Goal: Task Accomplishment & Management: Manage account settings

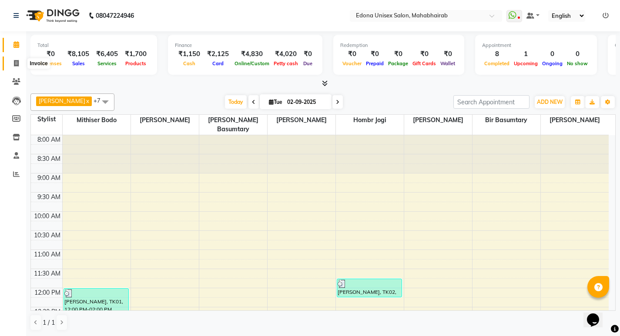
click at [15, 62] on icon at bounding box center [16, 63] width 5 height 7
select select "service"
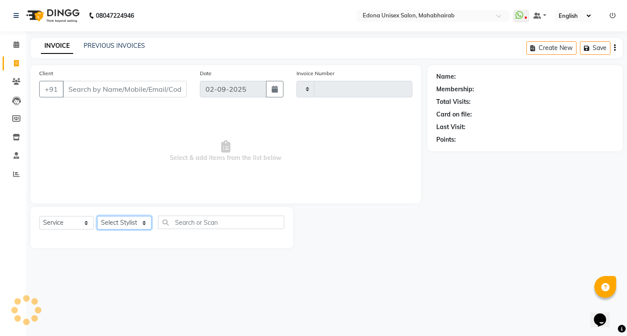
click at [135, 222] on select "Select Stylist" at bounding box center [124, 222] width 54 height 13
type input "3087"
select select "5393"
select select "47303"
click at [97, 216] on select "Select Stylist Admin Anju Sonar Bir Basumtary [PERSON_NAME] [PERSON_NAME] Hombr…" at bounding box center [124, 222] width 54 height 13
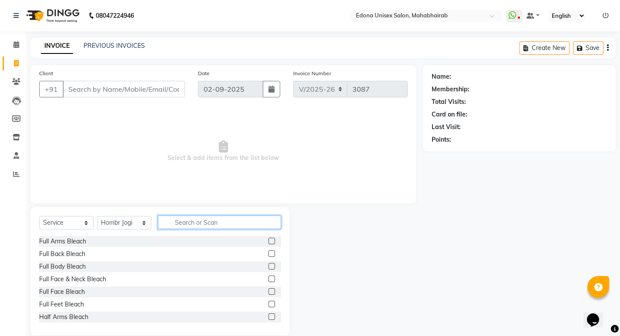
click at [216, 218] on input "text" at bounding box center [219, 222] width 123 height 13
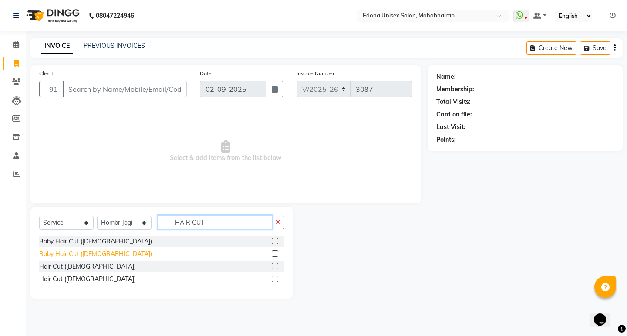
type input "HAIR CUT"
click at [89, 256] on div "Baby Hair Cut ([DEMOGRAPHIC_DATA])" at bounding box center [95, 254] width 113 height 9
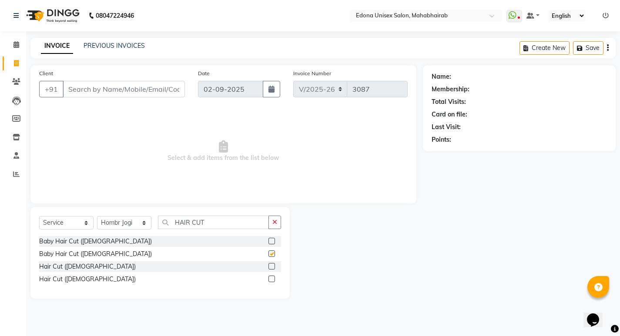
checkbox input "false"
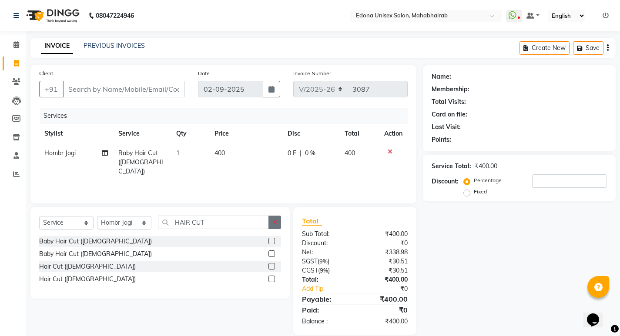
click at [273, 224] on icon "button" at bounding box center [274, 222] width 5 height 6
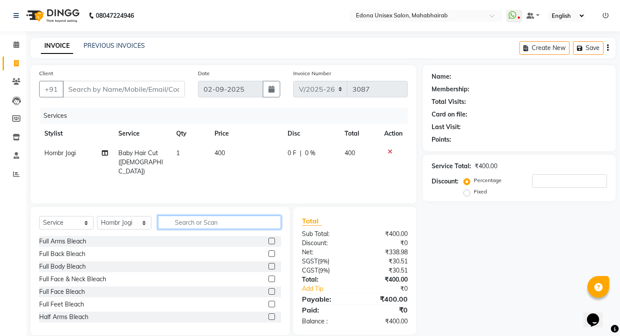
click at [230, 218] on input "text" at bounding box center [219, 222] width 123 height 13
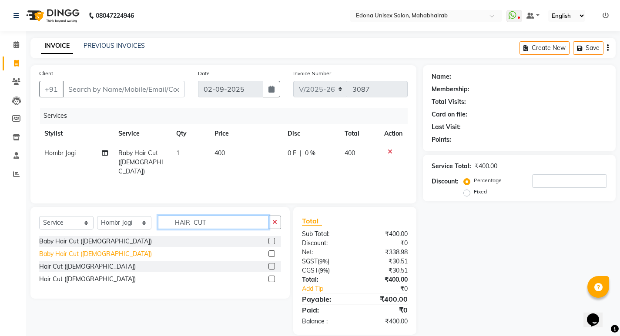
type input "HAIR CUT"
click at [89, 257] on div "Baby Hair Cut ([DEMOGRAPHIC_DATA])" at bounding box center [95, 254] width 113 height 9
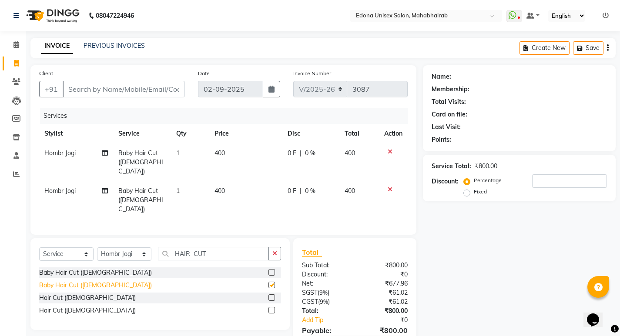
checkbox input "false"
click at [70, 306] on div "Hair Cut ([DEMOGRAPHIC_DATA])" at bounding box center [87, 310] width 97 height 9
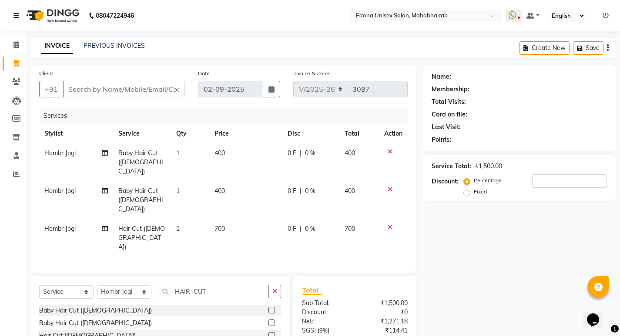
checkbox input "false"
click at [388, 187] on icon at bounding box center [390, 190] width 5 height 6
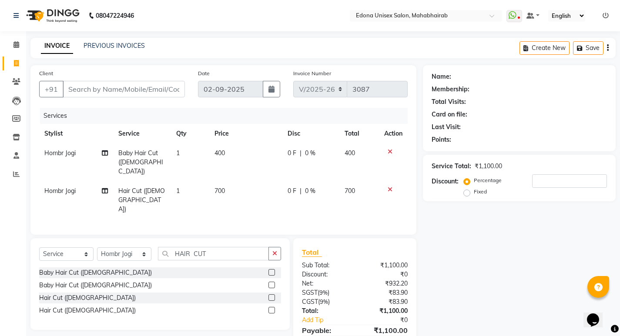
click at [388, 154] on icon at bounding box center [390, 152] width 5 height 6
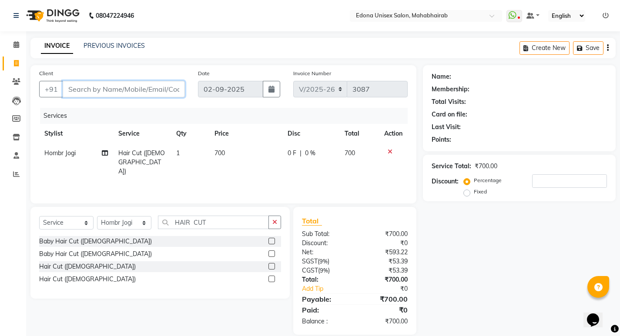
click at [136, 86] on input "Client" at bounding box center [124, 89] width 122 height 17
type input "9"
type input "0"
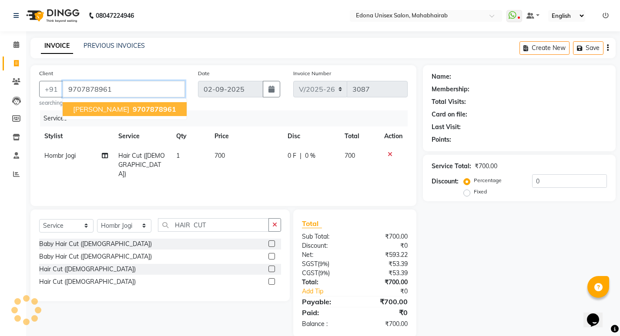
type input "9707878961"
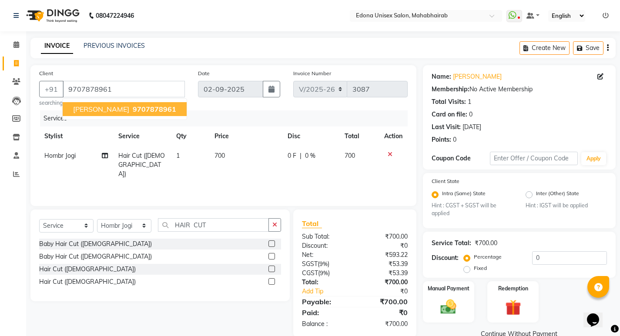
click at [222, 155] on span "700" at bounding box center [220, 156] width 10 height 8
select select "47303"
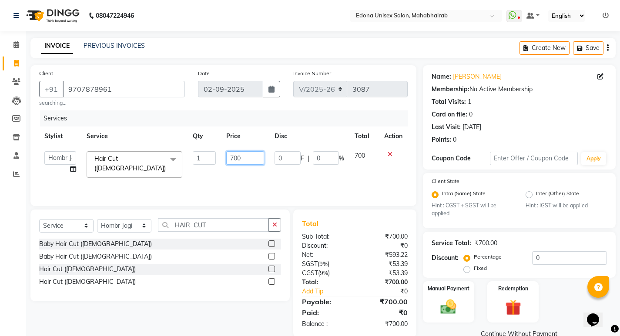
drag, startPoint x: 231, startPoint y: 155, endPoint x: 245, endPoint y: 156, distance: 13.6
click at [234, 155] on input "700" at bounding box center [245, 157] width 38 height 13
type input "600"
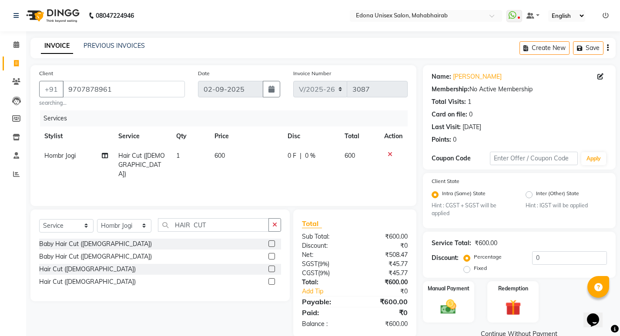
click at [238, 172] on div "Services Stylist Service Qty Price Disc Total Action Hombr Jogi Hair Cut (Ladie…" at bounding box center [223, 154] width 369 height 87
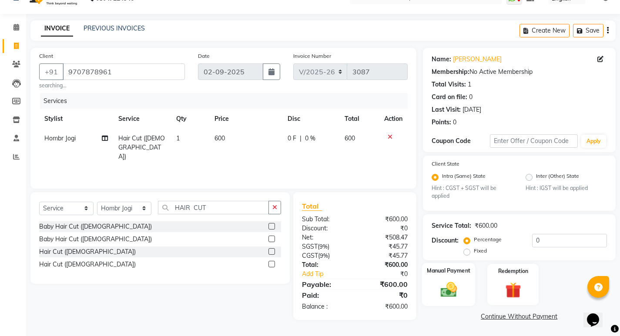
click at [457, 289] on img at bounding box center [448, 290] width 27 height 19
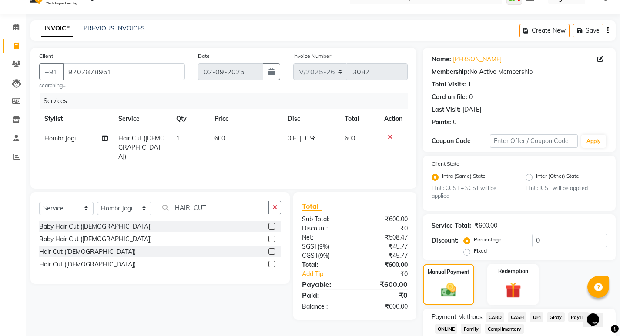
scroll to position [73, 0]
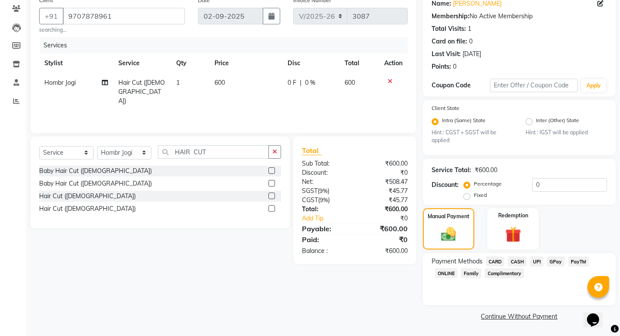
click at [521, 260] on span "CASH" at bounding box center [517, 262] width 19 height 10
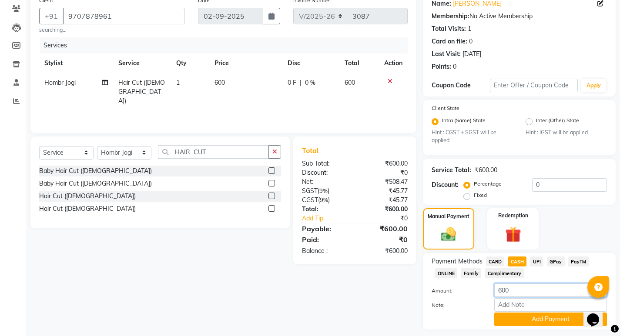
click at [535, 291] on input "600" at bounding box center [550, 290] width 113 height 13
type input "6"
type input "500"
click at [545, 319] on button "Add Payment" at bounding box center [550, 319] width 113 height 13
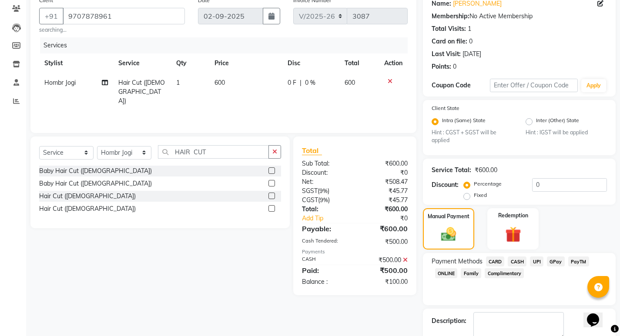
click at [534, 261] on span "UPI" at bounding box center [536, 262] width 13 height 10
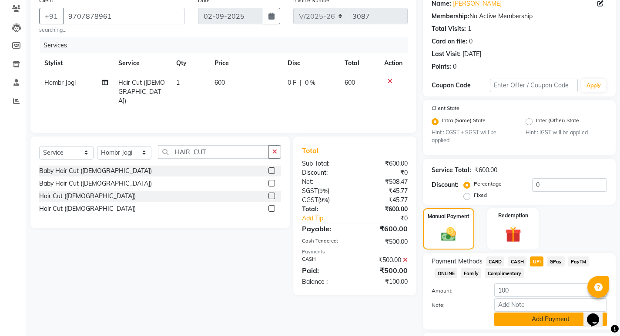
click at [526, 321] on button "Add Payment" at bounding box center [550, 319] width 113 height 13
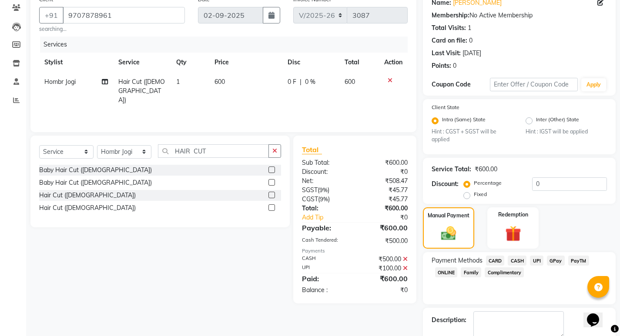
scroll to position [122, 0]
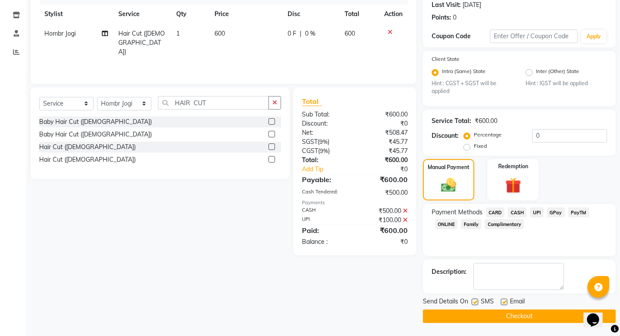
click at [532, 315] on button "Checkout" at bounding box center [519, 316] width 193 height 13
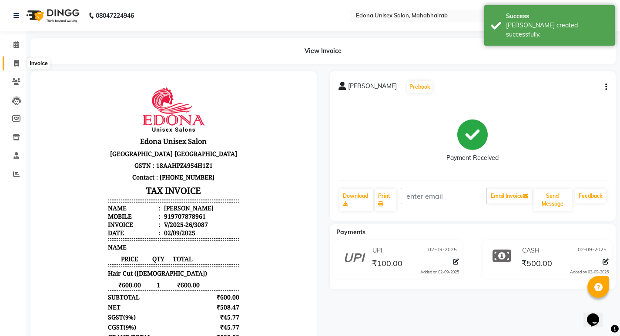
drag, startPoint x: 16, startPoint y: 63, endPoint x: 8, endPoint y: 62, distance: 8.4
click at [17, 63] on icon at bounding box center [16, 63] width 5 height 7
select select "service"
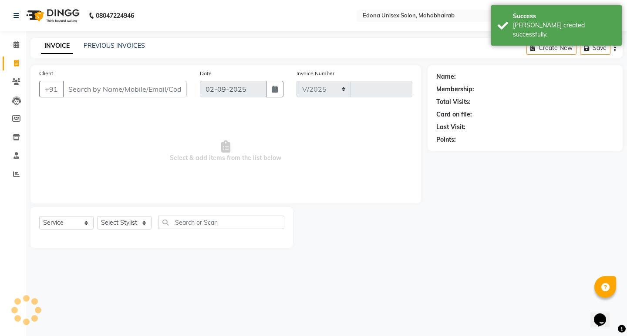
select select "5393"
type input "3088"
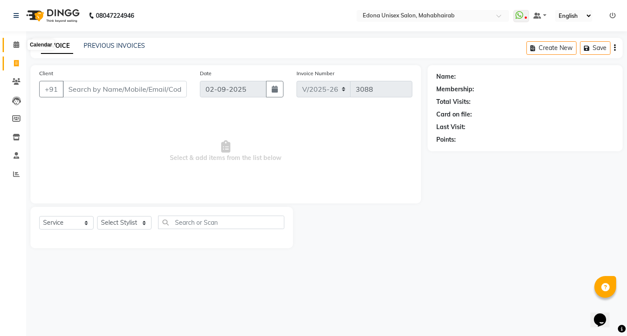
click at [15, 47] on icon at bounding box center [16, 44] width 6 height 7
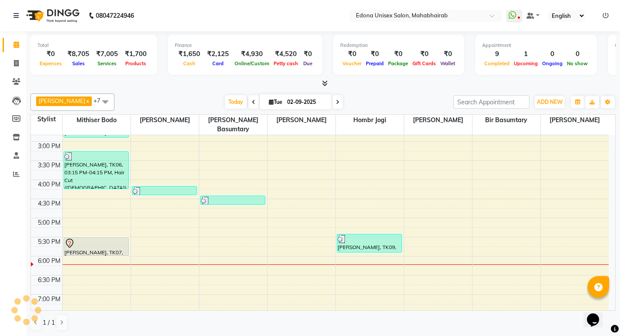
scroll to position [283, 0]
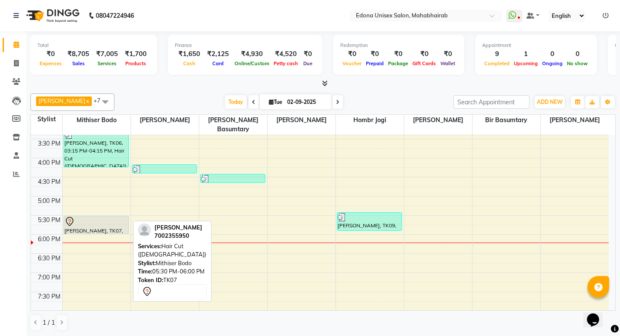
click at [91, 232] on div at bounding box center [96, 233] width 64 height 3
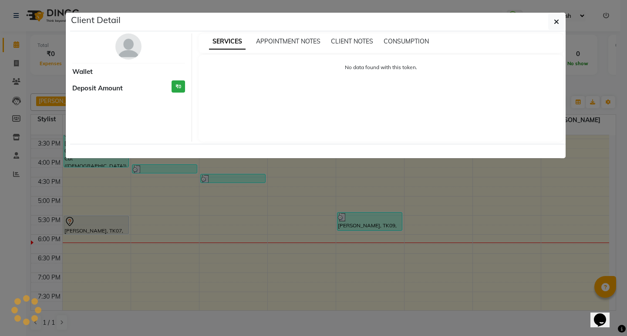
select select "7"
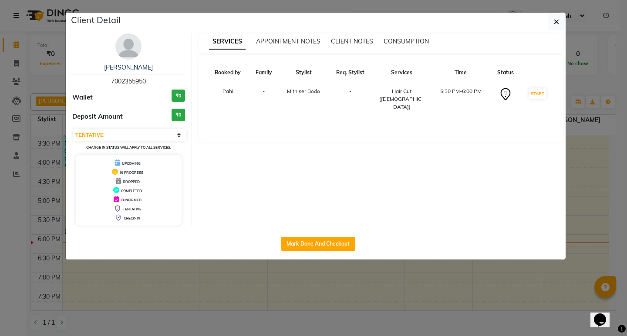
click at [333, 253] on div "Mark Done And Checkout" at bounding box center [317, 244] width 495 height 32
click at [332, 246] on button "Mark Done And Checkout" at bounding box center [318, 244] width 74 height 14
select select "service"
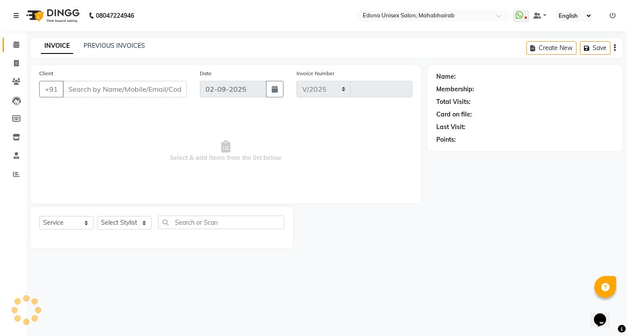
select select "5393"
type input "3088"
type input "7002355950"
select select "35904"
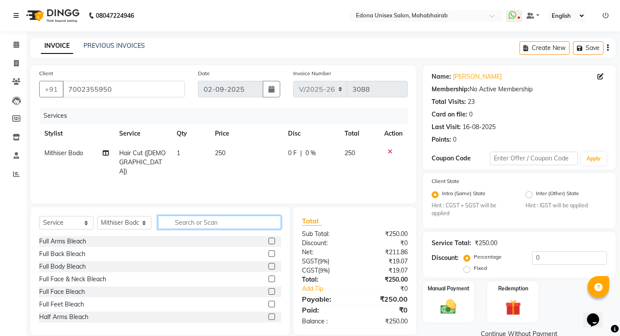
click at [188, 226] on input "text" at bounding box center [219, 222] width 123 height 13
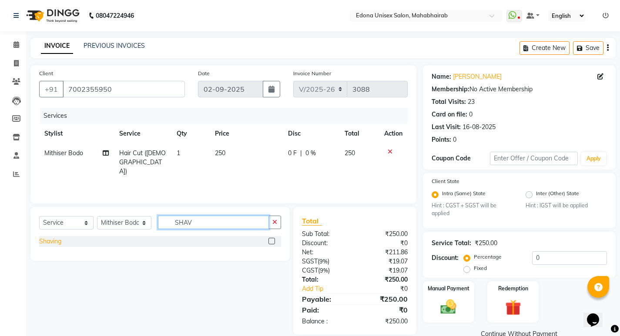
type input "SHAV"
click at [57, 241] on div "Shaving" at bounding box center [50, 241] width 22 height 9
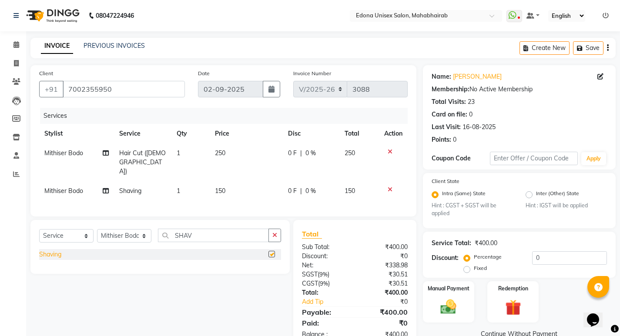
checkbox input "false"
click at [124, 94] on input "7002355950" at bounding box center [124, 89] width 122 height 17
click at [390, 151] on icon at bounding box center [390, 152] width 5 height 6
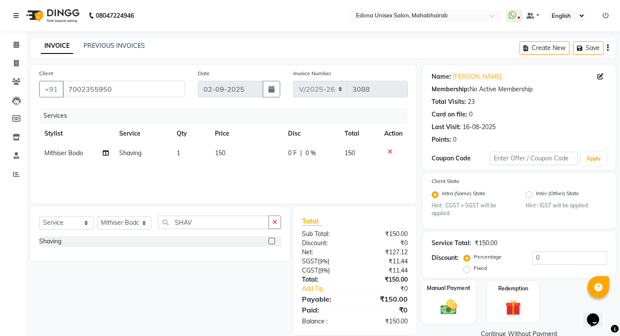
click at [449, 294] on div "Manual Payment" at bounding box center [449, 302] width 54 height 43
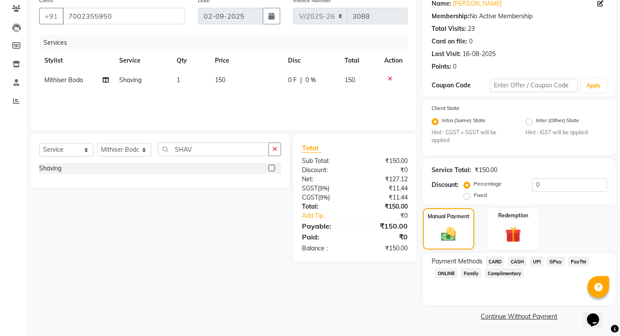
click at [538, 265] on span "UPI" at bounding box center [536, 262] width 13 height 10
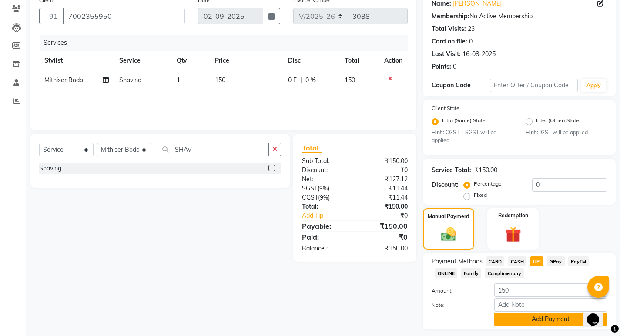
click at [543, 313] on button "Add Payment" at bounding box center [550, 319] width 113 height 13
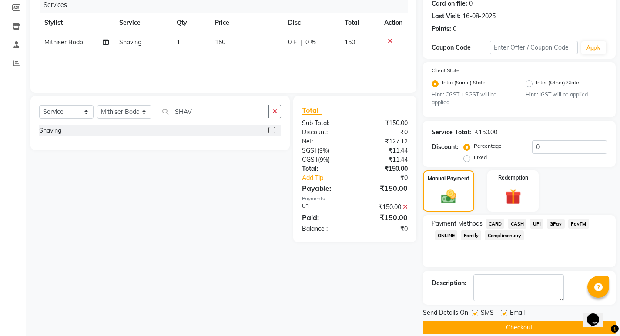
scroll to position [122, 0]
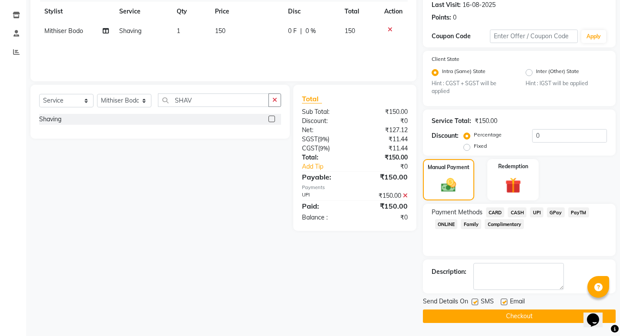
click at [499, 316] on button "Checkout" at bounding box center [519, 316] width 193 height 13
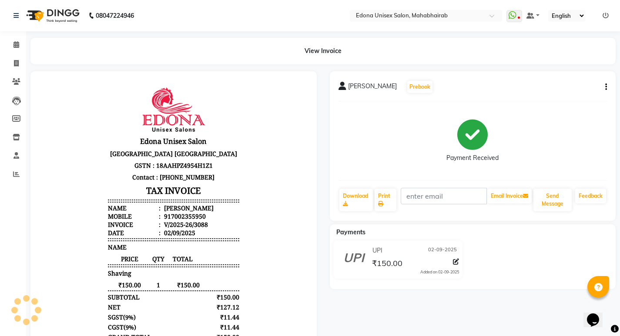
drag, startPoint x: 211, startPoint y: 288, endPoint x: 344, endPoint y: 371, distance: 156.6
click at [308, 336] on html "Edona Unisex Salon Puruwa Road Mahabhairab Tezpur Assam GSTN : 18AAHPZ4954H1Z1 …" at bounding box center [173, 234] width 269 height 308
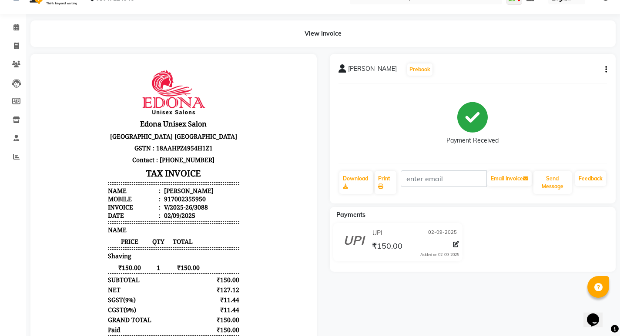
scroll to position [7, 0]
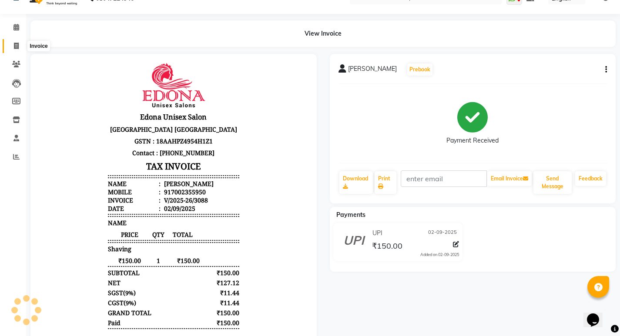
click at [12, 43] on span at bounding box center [16, 46] width 15 height 10
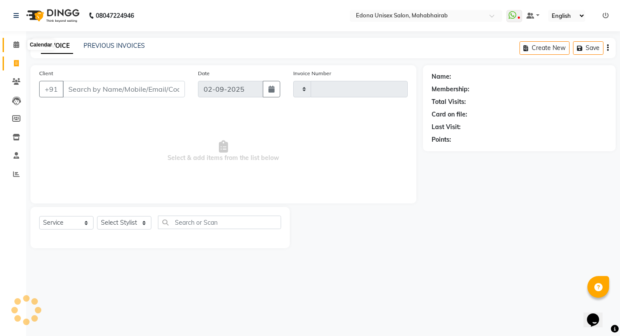
click at [16, 45] on icon at bounding box center [16, 44] width 6 height 7
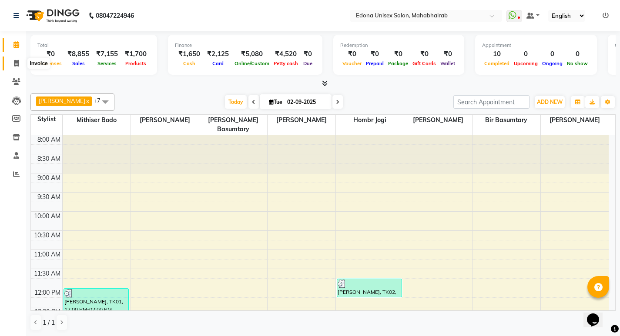
click at [14, 61] on icon at bounding box center [16, 63] width 5 height 7
select select "service"
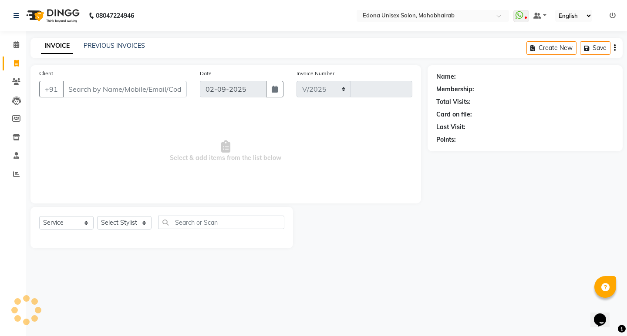
select select "5393"
type input "3089"
click at [138, 219] on select "Select Stylist" at bounding box center [124, 222] width 54 height 13
select select "35909"
click at [97, 216] on select "Select Stylist Admin Anju Sonar Bir Basumtary Bishal Bharma Hemen Daimari Hombr…" at bounding box center [124, 222] width 54 height 13
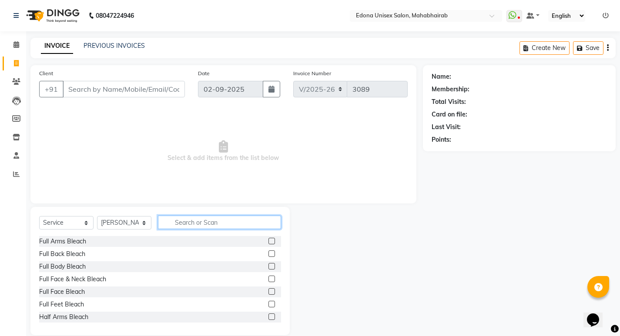
click at [218, 221] on input "text" at bounding box center [219, 222] width 123 height 13
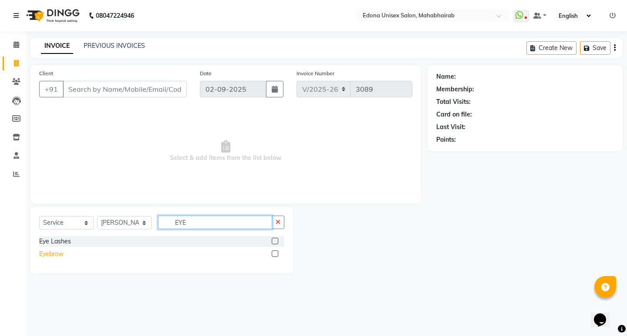
type input "EYE"
drag, startPoint x: 57, startPoint y: 258, endPoint x: 64, endPoint y: 258, distance: 6.1
click at [58, 258] on div "Eyebrow" at bounding box center [51, 254] width 24 height 9
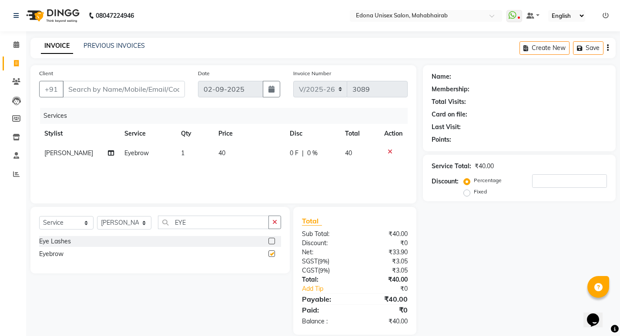
checkbox input "false"
click at [205, 224] on input "EYE" at bounding box center [213, 222] width 111 height 13
type input "E"
type input "UPP"
drag, startPoint x: 45, startPoint y: 248, endPoint x: 42, endPoint y: 254, distance: 6.6
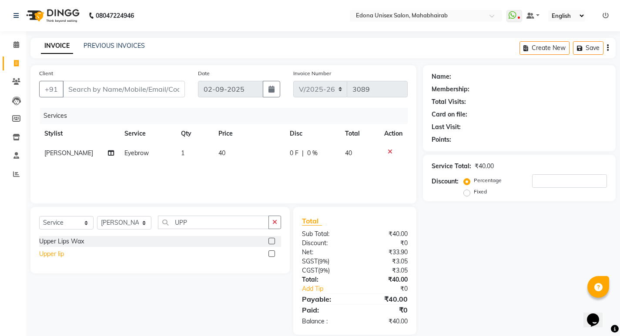
click at [44, 251] on div "Upper Lips Wax Upper lip" at bounding box center [160, 248] width 242 height 25
click at [42, 254] on div "Upper lip" at bounding box center [51, 254] width 25 height 9
checkbox input "false"
click at [142, 228] on select "Select Stylist Admin Anju Sonar Bir Basumtary Bishal Bharma Hemen Daimari Hombr…" at bounding box center [124, 222] width 54 height 13
select select "35911"
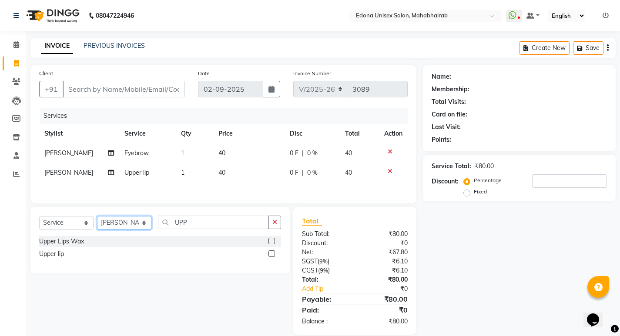
click at [97, 218] on select "Select Stylist Admin Anju Sonar Bir Basumtary Bishal Bharma Hemen Daimari Hombr…" at bounding box center [124, 222] width 54 height 13
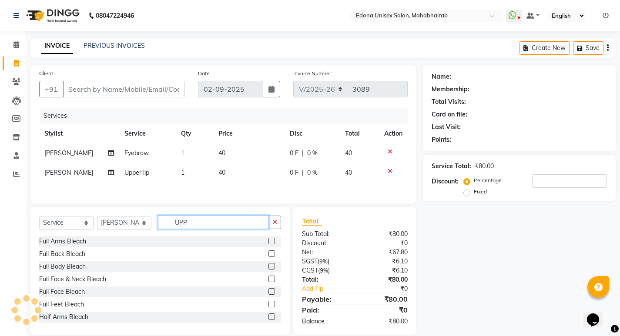
click at [200, 221] on input "UPP" at bounding box center [213, 222] width 111 height 13
type input "UPP"
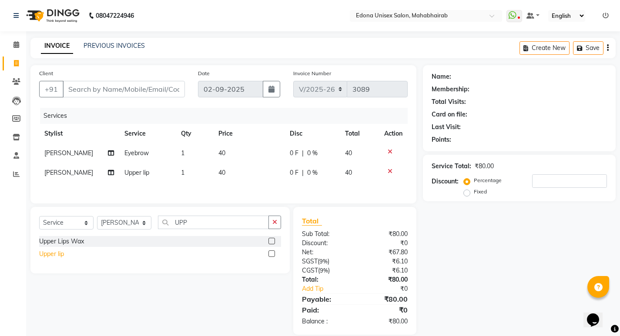
click at [48, 256] on div "Upper lip" at bounding box center [51, 254] width 25 height 9
checkbox input "false"
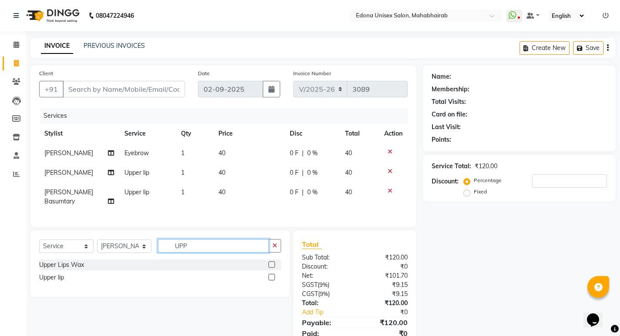
click at [203, 240] on input "UPP" at bounding box center [213, 245] width 111 height 13
type input "U"
type input "EYE"
click at [59, 275] on div "Eyebrow" at bounding box center [51, 277] width 24 height 9
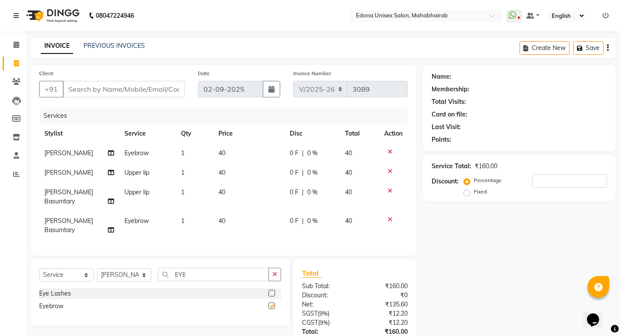
checkbox input "false"
click at [124, 90] on input "Client" at bounding box center [124, 89] width 122 height 17
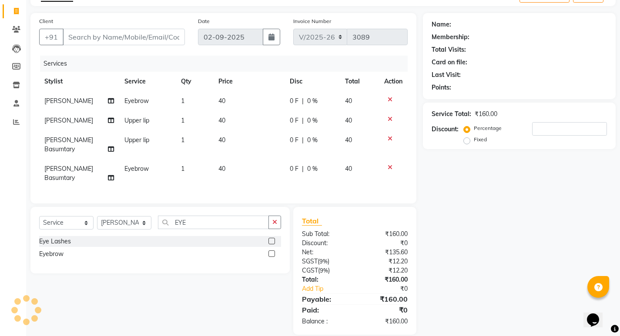
click at [151, 87] on th "Service" at bounding box center [147, 82] width 57 height 20
click at [159, 40] on input "Client" at bounding box center [124, 37] width 122 height 17
type input "8"
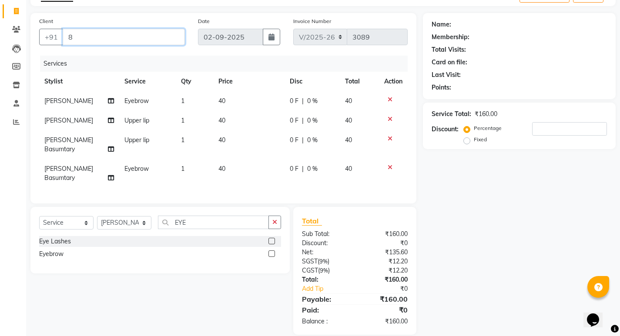
type input "0"
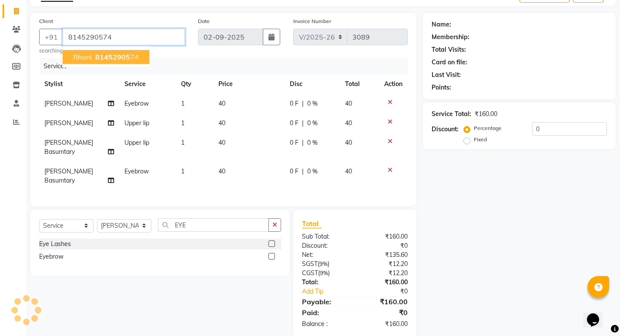
type input "8145290574"
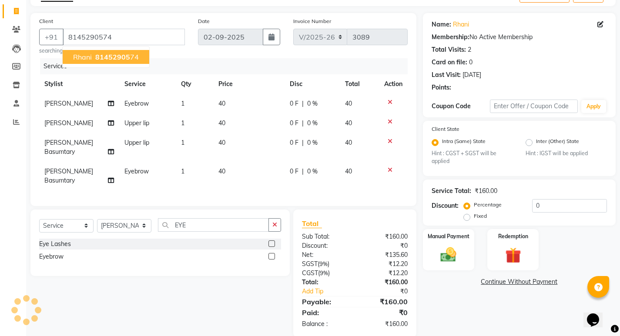
click at [131, 57] on ngb-highlight "81452905 74" at bounding box center [116, 57] width 45 height 9
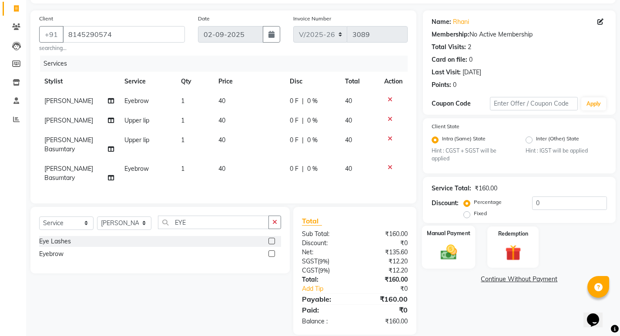
click at [444, 250] on img at bounding box center [448, 252] width 27 height 19
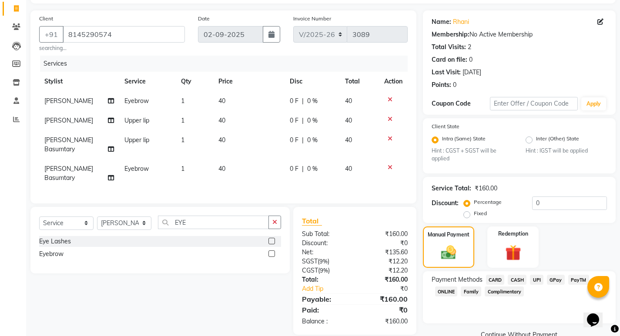
scroll to position [73, 0]
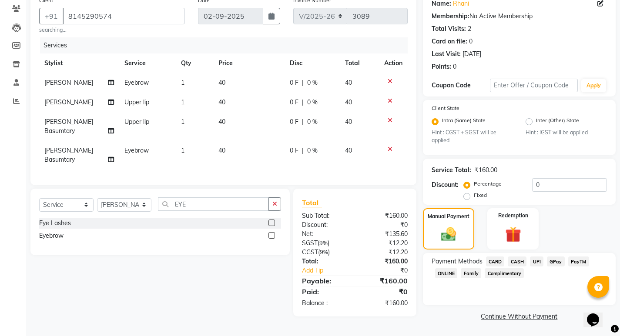
click at [535, 262] on span "UPI" at bounding box center [536, 262] width 13 height 10
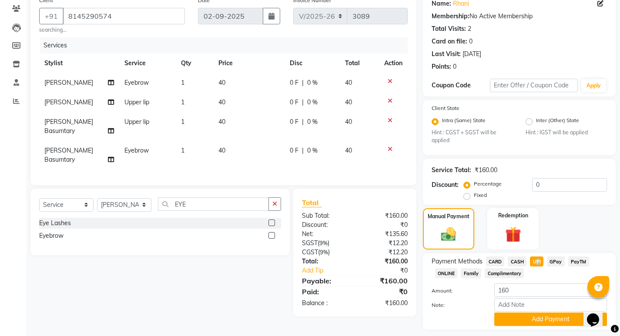
scroll to position [98, 0]
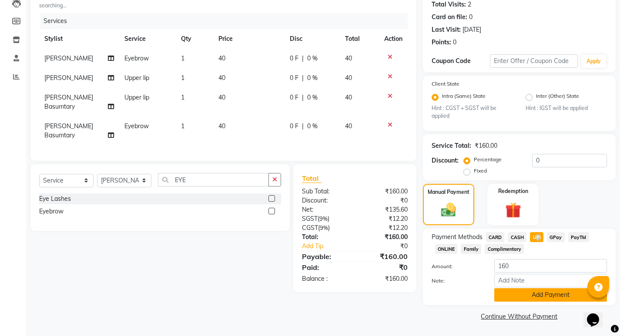
click at [520, 291] on button "Add Payment" at bounding box center [550, 295] width 113 height 13
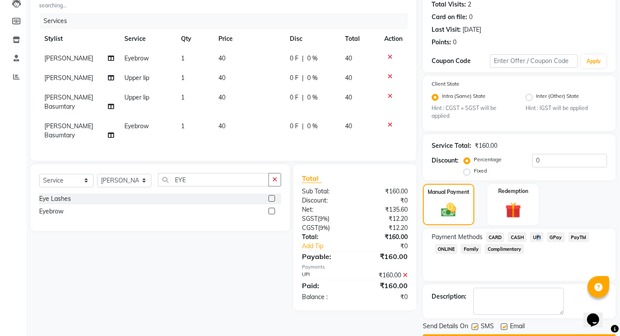
scroll to position [122, 0]
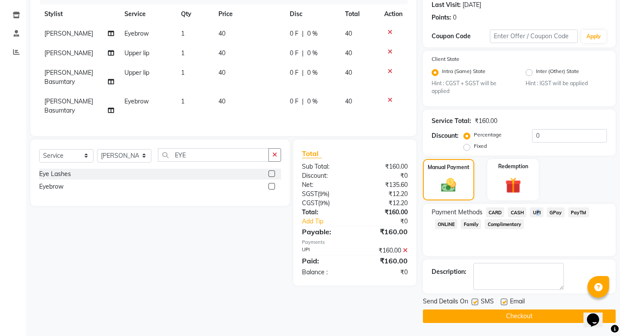
click at [515, 320] on button "Checkout" at bounding box center [519, 316] width 193 height 13
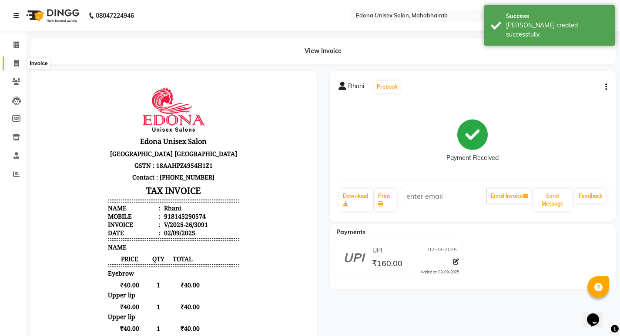
click at [17, 64] on icon at bounding box center [16, 63] width 5 height 7
select select "service"
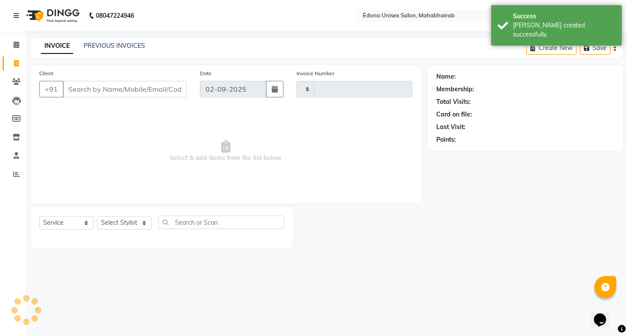
type input "3092"
select select "5393"
click at [107, 47] on link "PREVIOUS INVOICES" at bounding box center [114, 46] width 61 height 8
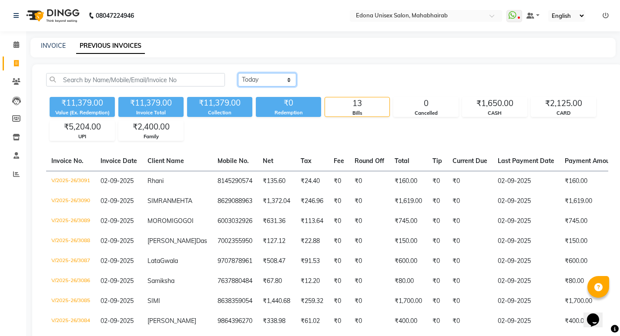
click at [283, 74] on select "Today Yesterday Custom Range" at bounding box center [267, 79] width 58 height 13
click at [289, 86] on select "Today Yesterday Custom Range" at bounding box center [267, 79] width 58 height 13
click at [15, 63] on icon at bounding box center [16, 63] width 5 height 7
select select "service"
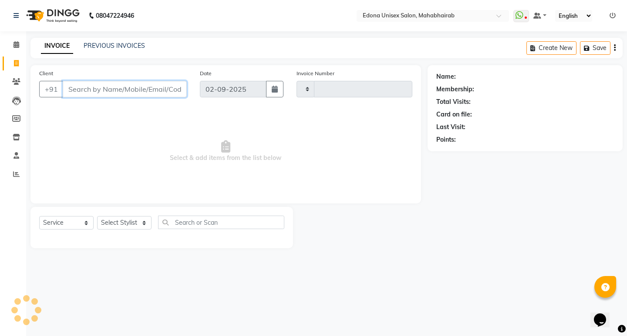
type input "3092"
select select "5393"
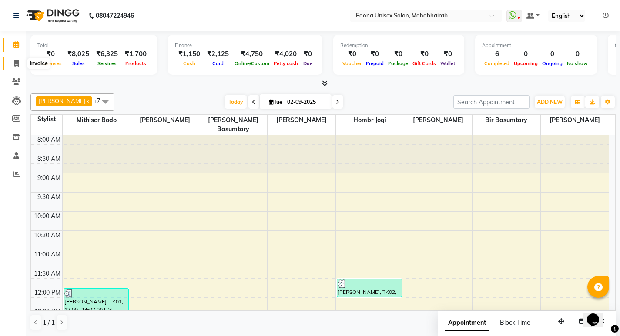
click at [15, 63] on icon at bounding box center [16, 63] width 5 height 7
select select "service"
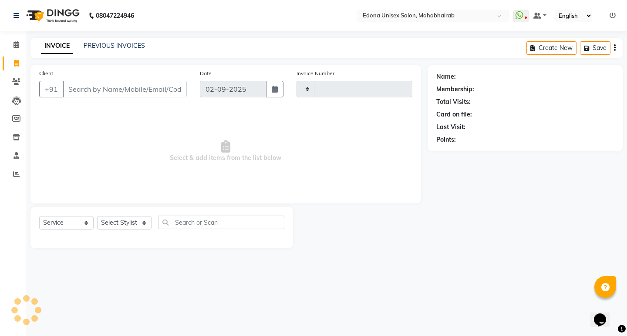
type input "3087"
select select "5393"
click at [17, 50] on span at bounding box center [16, 45] width 15 height 10
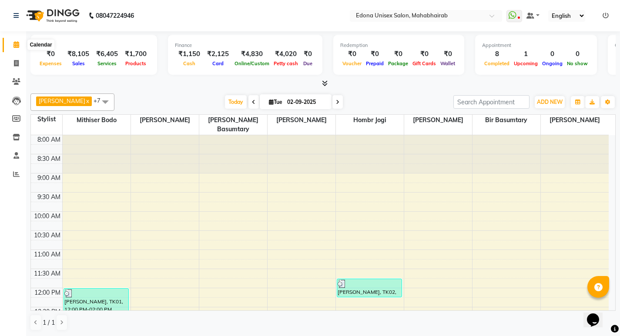
click at [15, 46] on icon at bounding box center [16, 44] width 6 height 7
click at [7, 47] on link "Calendar" at bounding box center [13, 45] width 21 height 14
click at [11, 63] on span at bounding box center [16, 64] width 15 height 10
select select "service"
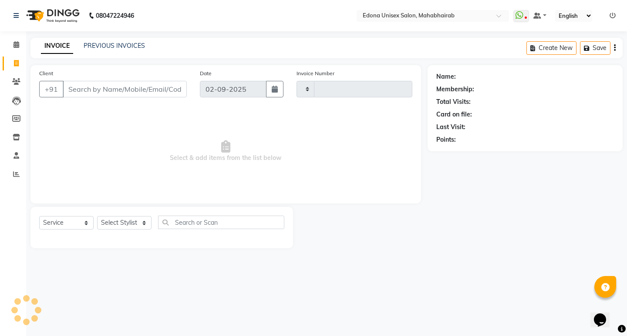
type input "3087"
select select "5393"
click at [114, 47] on link "PREVIOUS INVOICES" at bounding box center [114, 46] width 61 height 8
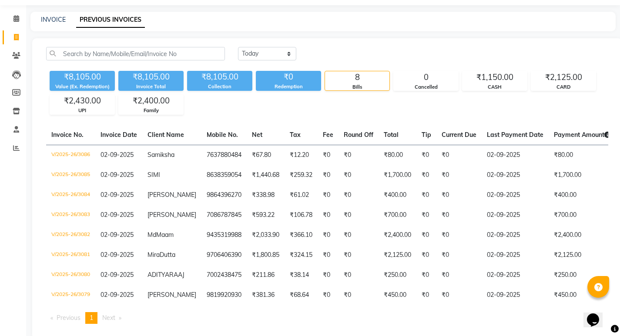
scroll to position [34, 0]
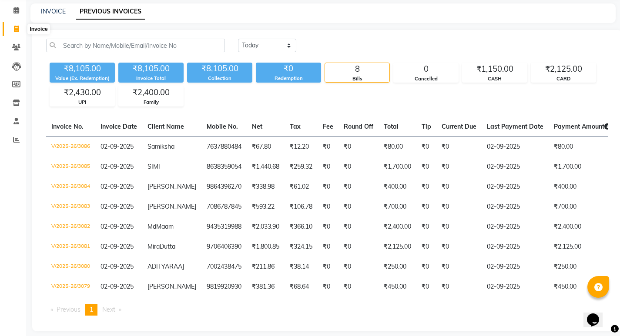
drag, startPoint x: 16, startPoint y: 28, endPoint x: 82, endPoint y: 1, distance: 71.7
click at [17, 27] on icon at bounding box center [16, 29] width 5 height 7
select select "service"
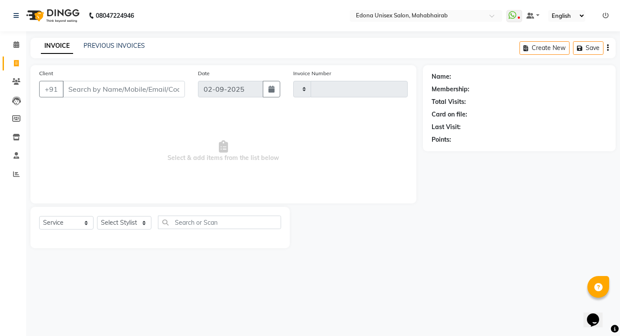
type input "3087"
select select "5393"
click at [121, 220] on select "Select Stylist Admin Anju Sonar Bir Basumtary [PERSON_NAME] [PERSON_NAME] Hombr…" at bounding box center [124, 222] width 54 height 13
select select "35911"
click at [97, 216] on select "Select Stylist Admin Anju Sonar Bir Basumtary [PERSON_NAME] [PERSON_NAME] Hombr…" at bounding box center [124, 222] width 54 height 13
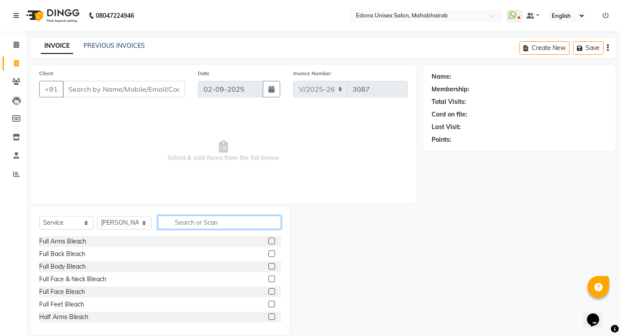
click at [211, 221] on input "text" at bounding box center [219, 222] width 123 height 13
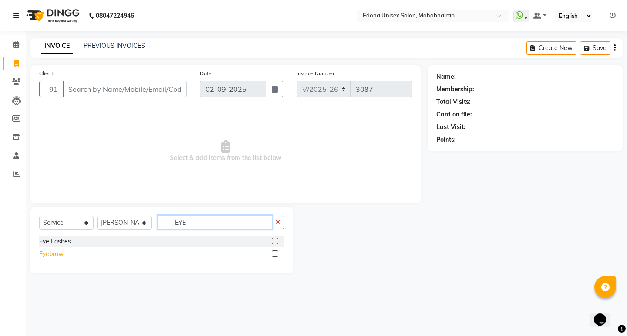
type input "EYE"
click at [56, 254] on div "Eyebrow" at bounding box center [51, 254] width 24 height 9
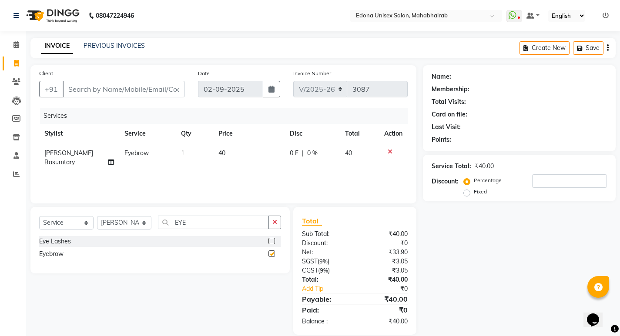
checkbox input "false"
drag, startPoint x: 276, startPoint y: 219, endPoint x: 244, endPoint y: 221, distance: 32.8
click at [267, 221] on div "EYE" at bounding box center [219, 222] width 123 height 13
click at [226, 221] on input "EYE" at bounding box center [213, 222] width 111 height 13
type input "E"
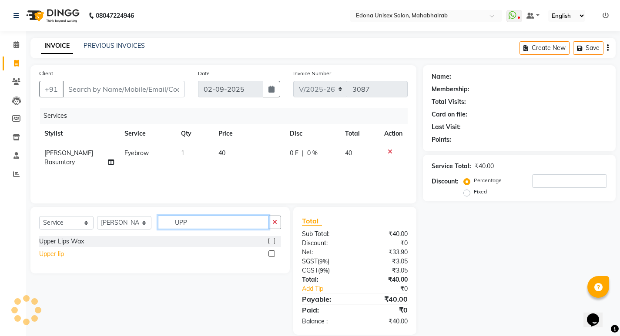
type input "UPP"
click at [62, 255] on div "Upper lip" at bounding box center [51, 254] width 25 height 9
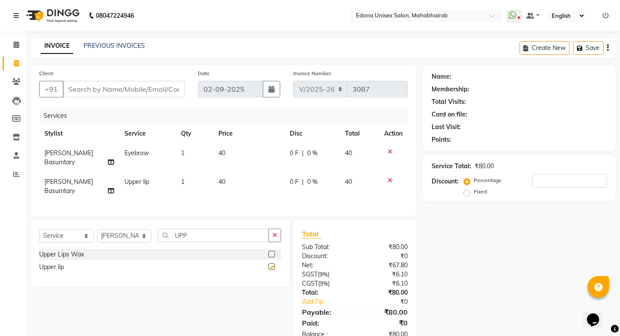
checkbox input "false"
click at [208, 229] on input "UPP" at bounding box center [213, 235] width 111 height 13
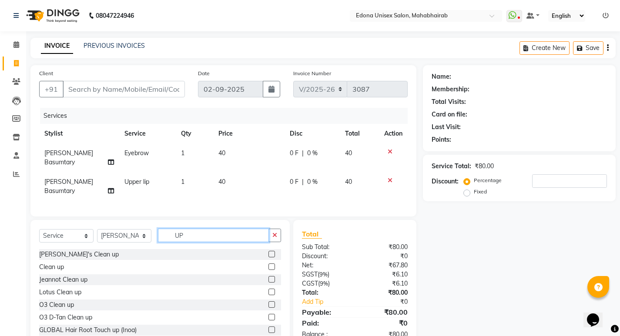
type input "U"
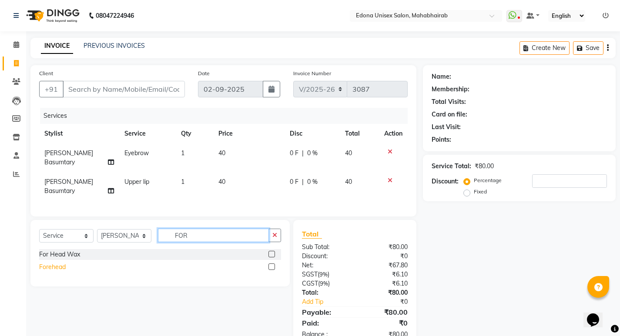
type input "FOR"
click at [50, 263] on div "Forehead" at bounding box center [52, 267] width 27 height 9
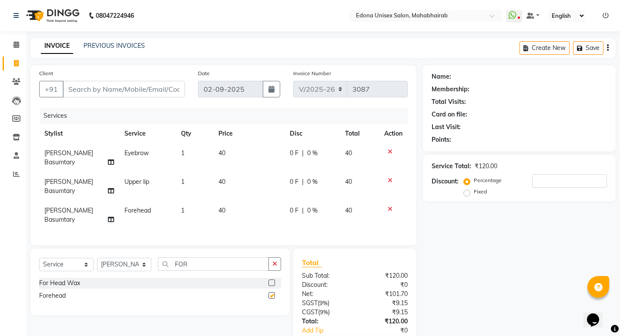
checkbox input "false"
click at [275, 258] on button "button" at bounding box center [275, 264] width 13 height 13
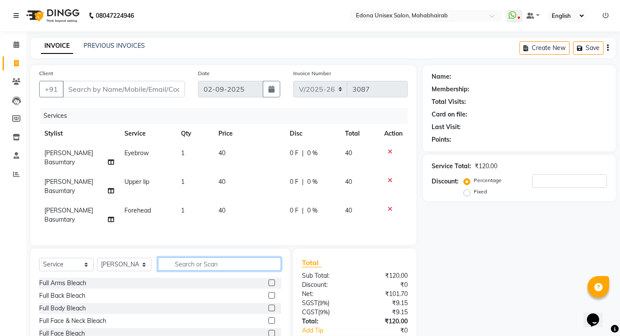
click at [206, 258] on input "text" at bounding box center [219, 264] width 123 height 13
drag, startPoint x: 239, startPoint y: 235, endPoint x: 235, endPoint y: 244, distance: 9.9
click at [235, 249] on div "Select Service Product Membership Package Voucher Prepaid Gift Card Select Styl…" at bounding box center [159, 313] width 259 height 128
click at [242, 258] on input "text" at bounding box center [219, 264] width 123 height 13
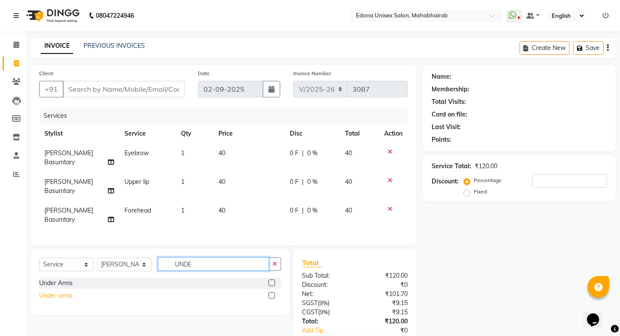
type input "UNDE"
click at [57, 292] on div "Under-arms" at bounding box center [56, 296] width 34 height 9
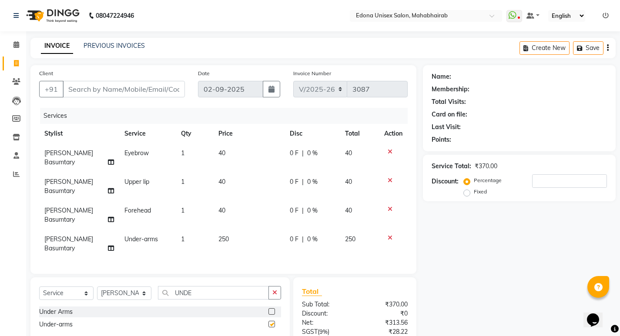
checkbox input "false"
drag, startPoint x: 277, startPoint y: 260, endPoint x: 256, endPoint y: 261, distance: 21.3
click at [276, 290] on icon "button" at bounding box center [274, 293] width 5 height 6
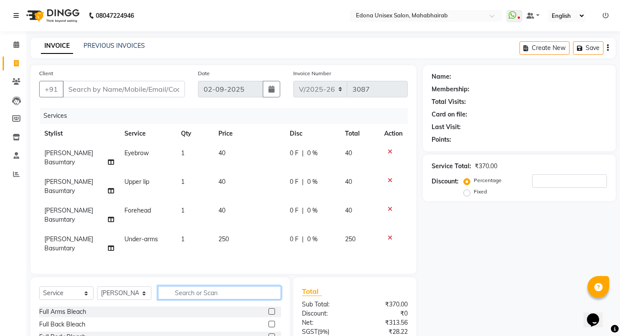
click at [244, 286] on input "text" at bounding box center [219, 292] width 123 height 13
type input "L"
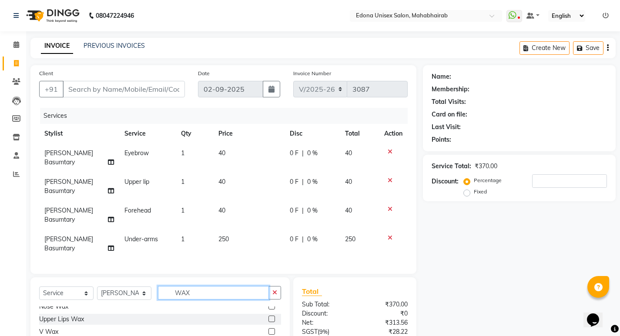
scroll to position [90, 0]
type input "WAX"
click at [84, 332] on div "Waxing Full Arms" at bounding box center [63, 336] width 49 height 9
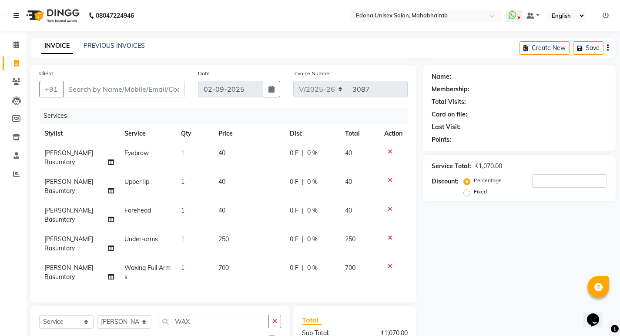
checkbox input "false"
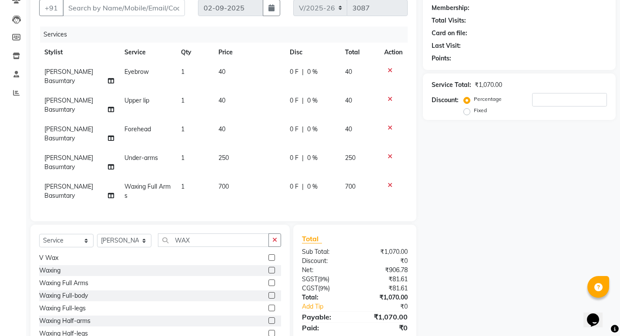
click at [67, 303] on div "Waxing Full-legs" at bounding box center [160, 308] width 242 height 11
click at [63, 304] on div "Waxing Full-legs" at bounding box center [62, 308] width 47 height 9
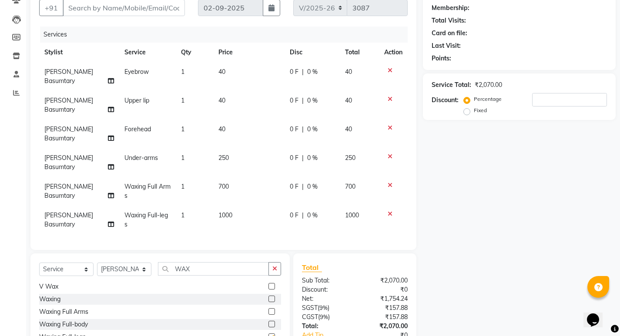
checkbox input "false"
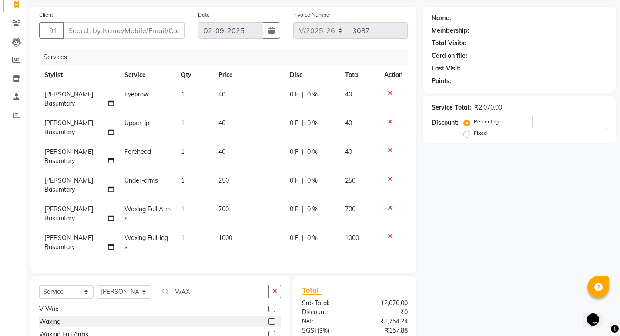
scroll to position [110, 0]
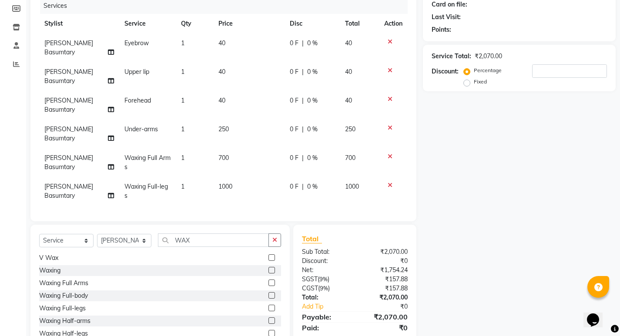
drag, startPoint x: 479, startPoint y: 172, endPoint x: 464, endPoint y: 167, distance: 16.1
click at [479, 172] on div "Name: Membership: Total Visits: Card on file: Last Visit: Points: Service Total…" at bounding box center [522, 154] width 199 height 398
click at [455, 174] on div "Name: Membership: Total Visits: Card on file: Last Visit: Points: Service Total…" at bounding box center [522, 154] width 199 height 398
drag, startPoint x: 455, startPoint y: 174, endPoint x: 441, endPoint y: 178, distance: 14.5
click at [455, 175] on div "Name: Membership: Total Visits: Card on file: Last Visit: Points: Service Total…" at bounding box center [522, 154] width 199 height 398
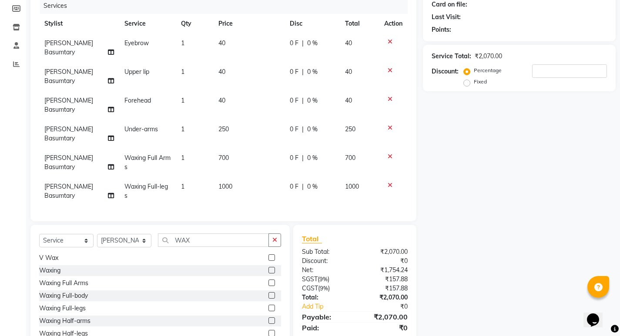
click at [441, 178] on div "Name: Membership: Total Visits: Card on file: Last Visit: Points: Service Total…" at bounding box center [522, 154] width 199 height 398
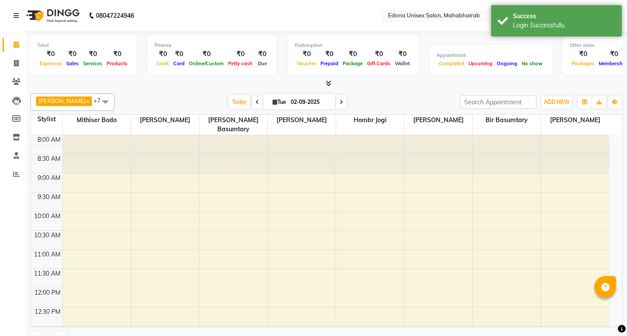
select select "en"
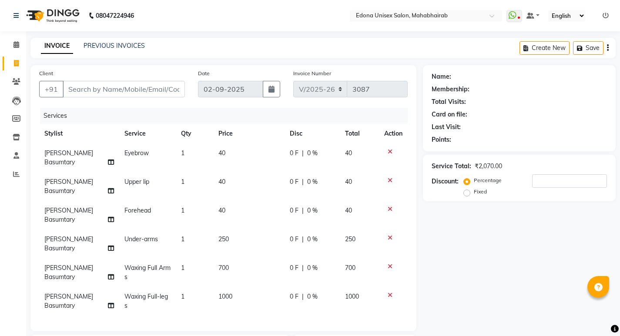
select select "5393"
select select "service"
select select "35911"
click at [61, 152] on span "[PERSON_NAME] Basumtary" at bounding box center [68, 157] width 49 height 17
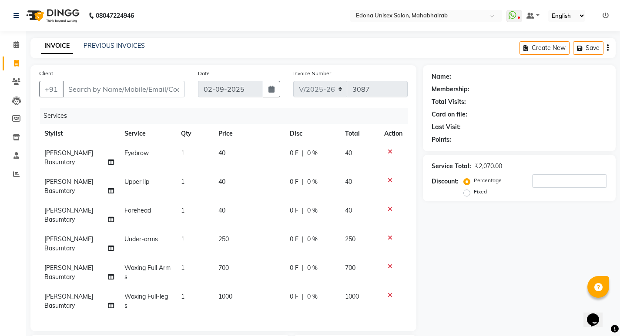
select select "35911"
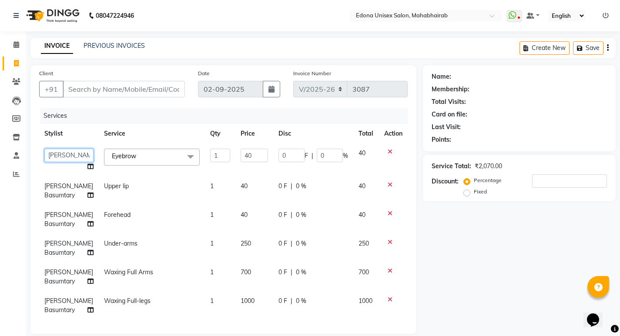
click at [64, 155] on select "Admin Anju Sonar Bir Basumtary Bishal Bharma Hemen Daimari Hombr Jogi Jenny kay…" at bounding box center [68, 155] width 49 height 13
select select "69341"
click at [57, 185] on span "[PERSON_NAME] Basumtary" at bounding box center [68, 190] width 49 height 17
select select "35911"
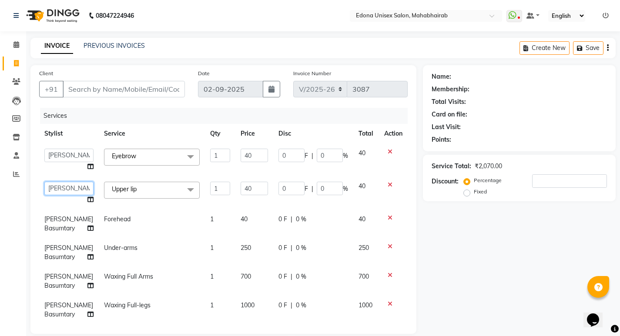
click at [61, 185] on select "Admin Anju Sonar Bir Basumtary Bishal Bharma Hemen Daimari Hombr Jogi Jenny kay…" at bounding box center [68, 188] width 49 height 13
select select "69341"
click at [60, 225] on span "[PERSON_NAME] Basumtary" at bounding box center [68, 223] width 49 height 17
select select "35911"
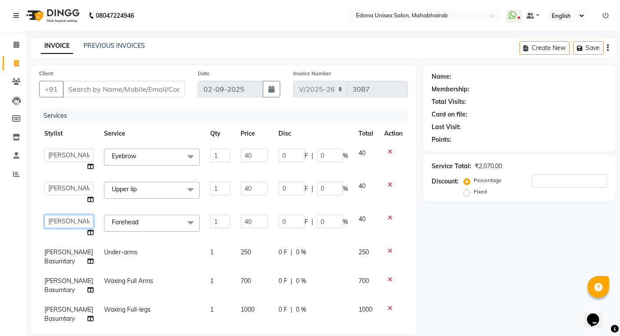
click at [58, 217] on select "Admin Anju Sonar Bir Basumtary Bishal Bharma Hemen Daimari Hombr Jogi Jenny kay…" at bounding box center [68, 221] width 49 height 13
select select "69341"
click at [53, 243] on td "[PERSON_NAME] Basumtary" at bounding box center [69, 257] width 60 height 29
select select "35911"
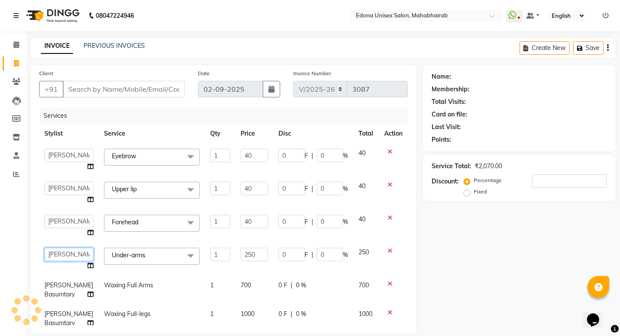
click at [55, 258] on select "Admin Anju Sonar Bir Basumtary Bishal Bharma Hemen Daimari Hombr Jogi Jenny kay…" at bounding box center [68, 254] width 49 height 13
select select "69341"
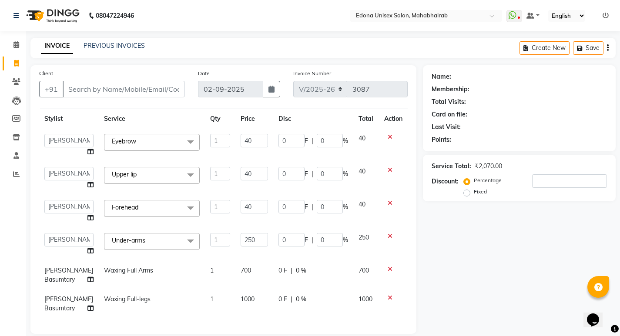
click at [62, 267] on span "[PERSON_NAME] Basumtary" at bounding box center [68, 275] width 49 height 17
select select "35911"
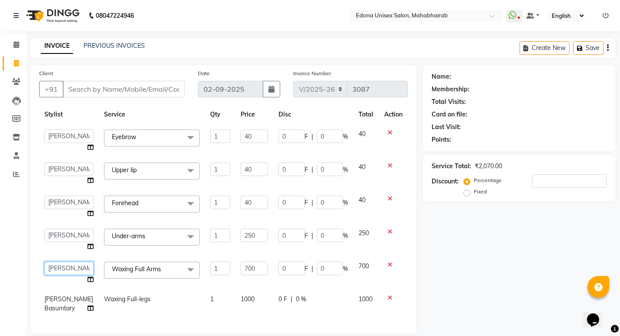
click at [59, 262] on select "Admin Anju Sonar Bir Basumtary Bishal Bharma Hemen Daimari Hombr Jogi Jenny kay…" at bounding box center [68, 268] width 49 height 13
select select "69341"
click at [50, 296] on span "[PERSON_NAME] Basumtary" at bounding box center [68, 304] width 49 height 17
select select "35911"
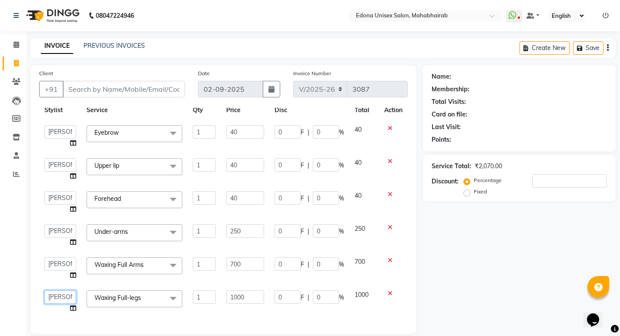
click at [58, 291] on select "Admin Anju Sonar Bir Basumtary Bishal Bharma Hemen Daimari Hombr Jogi Jenny kay…" at bounding box center [60, 297] width 32 height 13
select select "69341"
click at [228, 258] on input "700" at bounding box center [245, 264] width 38 height 13
click at [242, 226] on input "250" at bounding box center [245, 231] width 38 height 13
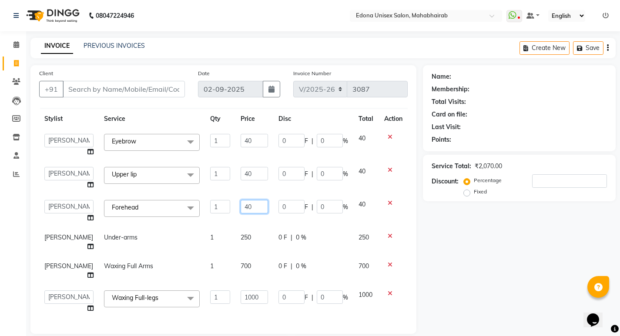
click at [241, 200] on input "40" at bounding box center [254, 206] width 27 height 13
click at [241, 168] on input "40" at bounding box center [254, 173] width 27 height 13
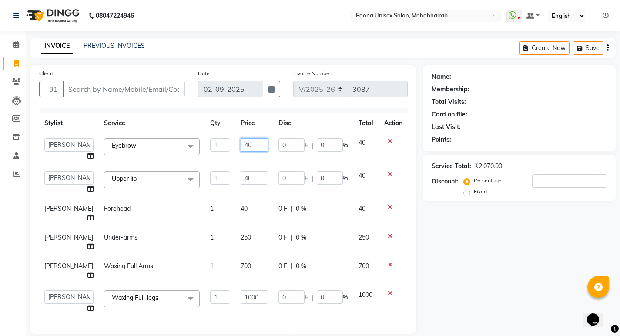
scroll to position [13, 0]
click at [241, 138] on input "40" at bounding box center [254, 144] width 27 height 13
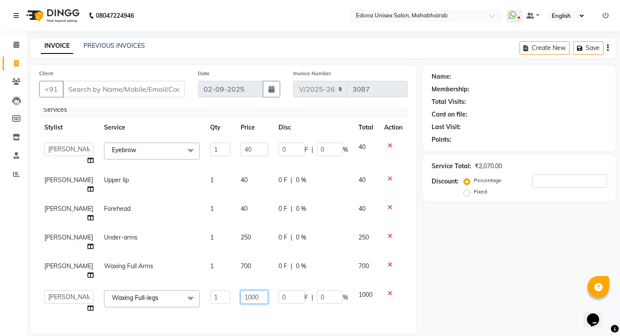
click at [241, 291] on input "1000" at bounding box center [254, 297] width 27 height 13
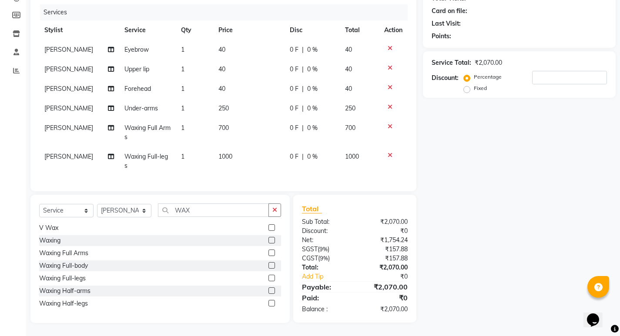
scroll to position [0, 0]
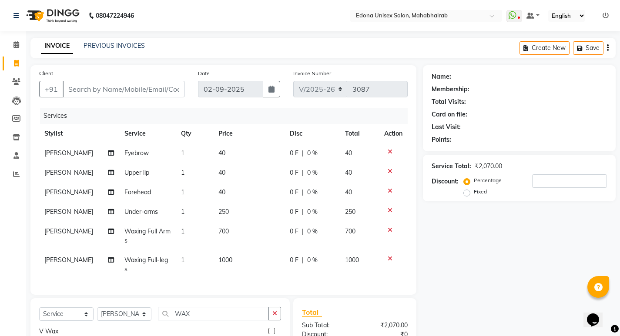
click at [222, 258] on span "1000" at bounding box center [226, 260] width 14 height 8
select select "69341"
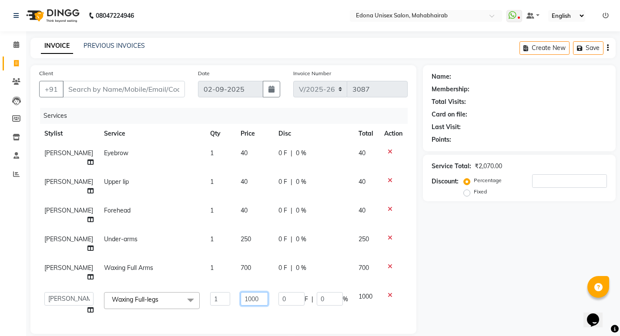
drag, startPoint x: 237, startPoint y: 298, endPoint x: 265, endPoint y: 296, distance: 27.9
click at [241, 298] on input "1000" at bounding box center [254, 299] width 27 height 13
type input "700"
click at [222, 235] on tbody "Reshma Sultana Eyebrow 1 40 0 F | 0 % 40 Reshma Sultana Upper lip 1 40 0 F | 0 …" at bounding box center [223, 232] width 369 height 177
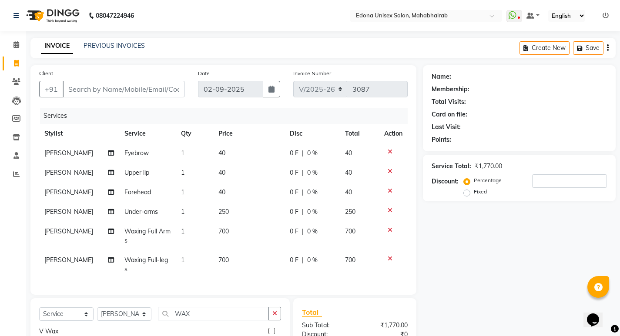
drag, startPoint x: 222, startPoint y: 209, endPoint x: 239, endPoint y: 209, distance: 17.8
click at [223, 209] on span "250" at bounding box center [224, 212] width 10 height 8
select select "69341"
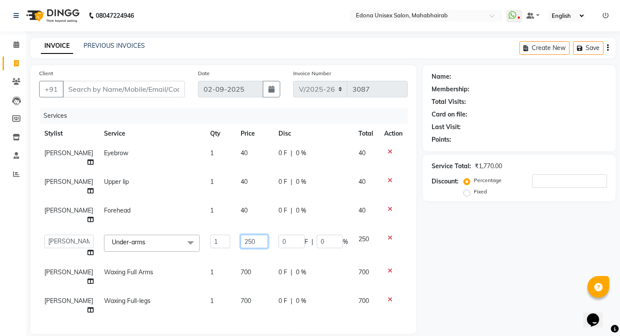
click at [241, 238] on input "250" at bounding box center [254, 241] width 27 height 13
type input "0"
click at [242, 244] on input "0" at bounding box center [254, 241] width 27 height 13
type input "99"
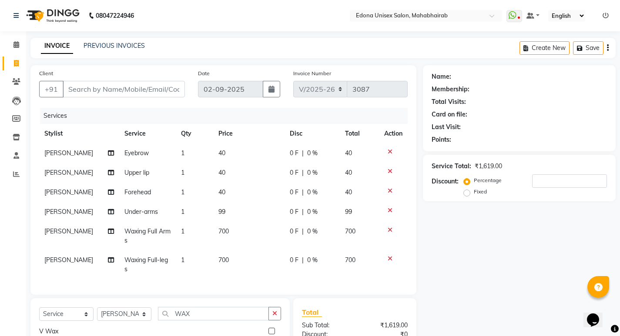
click at [241, 257] on tbody "Reshma Sultana Eyebrow 1 40 0 F | 0 % 40 Reshma Sultana Upper lip 1 40 0 F | 0 …" at bounding box center [223, 212] width 369 height 136
click at [159, 92] on input "Client" at bounding box center [124, 89] width 122 height 17
type input "8"
type input "0"
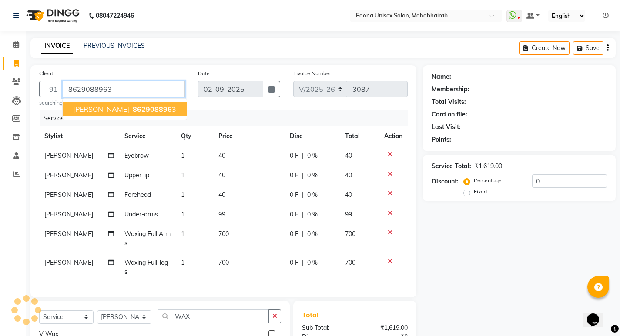
type input "8629088963"
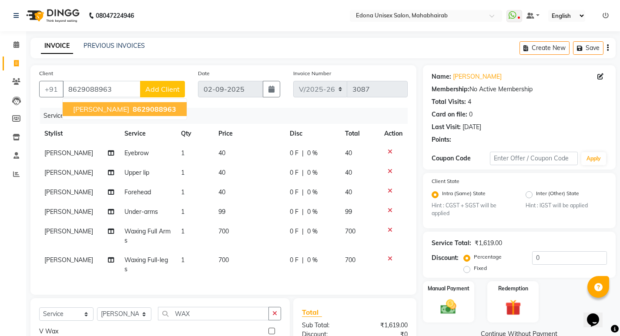
click at [155, 109] on span "8629088963" at bounding box center [155, 109] width 44 height 9
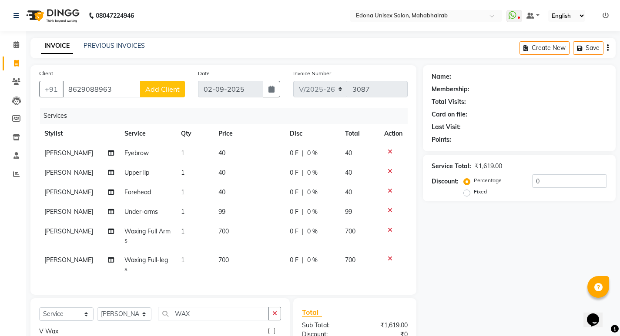
scroll to position [104, 0]
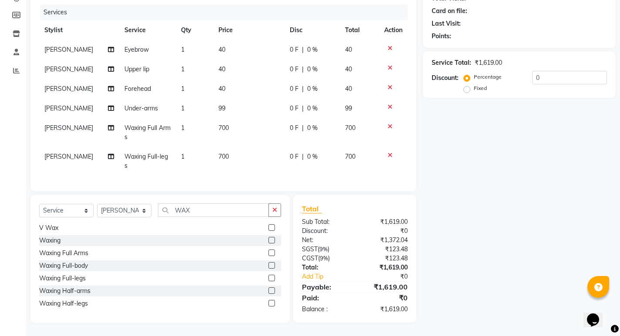
click at [224, 151] on td "700" at bounding box center [248, 161] width 71 height 29
select select "69341"
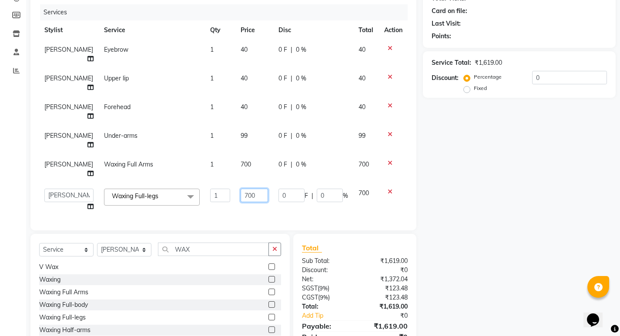
drag, startPoint x: 233, startPoint y: 191, endPoint x: 250, endPoint y: 185, distance: 18.2
click at [241, 191] on input "700" at bounding box center [254, 195] width 27 height 13
type input "1000"
click at [229, 136] on tbody "Reshma Sultana Eyebrow 1 40 0 F | 0 % 40 Reshma Sultana Upper lip 1 40 0 F | 0 …" at bounding box center [223, 128] width 369 height 177
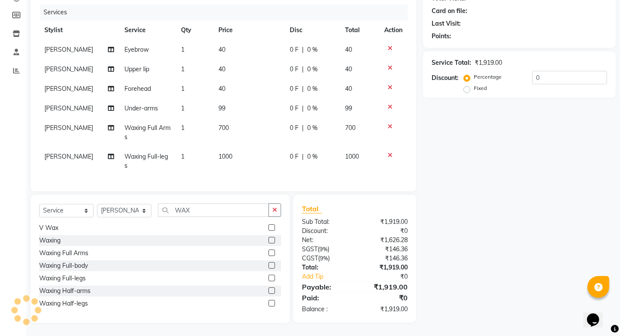
click at [220, 105] on span "99" at bounding box center [222, 108] width 7 height 8
select select "69341"
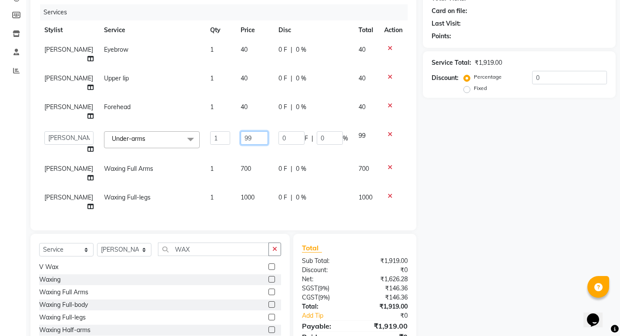
drag, startPoint x: 235, startPoint y: 136, endPoint x: 241, endPoint y: 136, distance: 5.2
click at [241, 137] on input "99" at bounding box center [254, 137] width 27 height 13
type input "9"
type input "250"
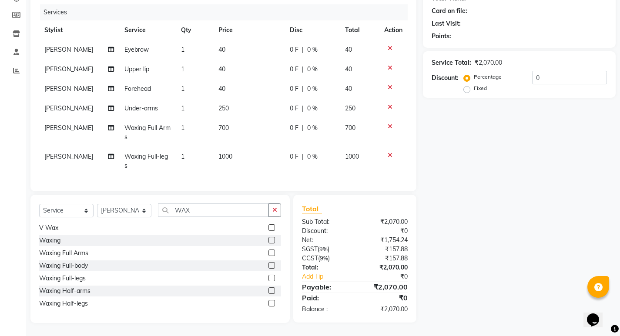
click at [246, 155] on tbody "Reshma Sultana Eyebrow 1 40 0 F | 0 % 40 Reshma Sultana Upper lip 1 40 0 F | 0 …" at bounding box center [223, 108] width 369 height 136
click at [230, 155] on td "1000" at bounding box center [248, 161] width 71 height 29
select select "69341"
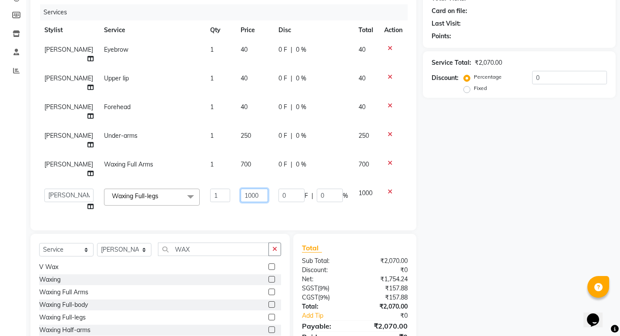
drag, startPoint x: 237, startPoint y: 192, endPoint x: 257, endPoint y: 193, distance: 19.6
click at [248, 193] on input "1000" at bounding box center [254, 195] width 27 height 13
type input "1"
type input "700"
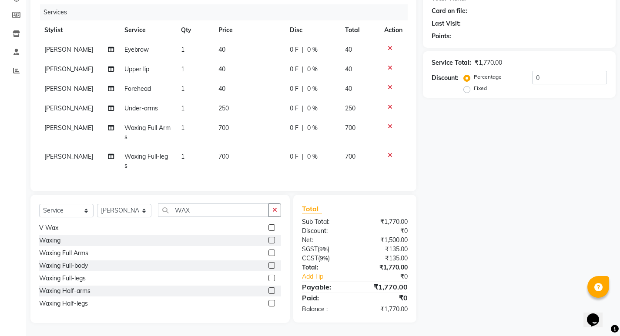
click at [235, 135] on tbody "Reshma Sultana Eyebrow 1 40 0 F | 0 % 40 Reshma Sultana Upper lip 1 40 0 F | 0 …" at bounding box center [223, 108] width 369 height 136
drag, startPoint x: 225, startPoint y: 106, endPoint x: 237, endPoint y: 109, distance: 12.6
click at [232, 108] on td "250" at bounding box center [248, 109] width 71 height 20
select select "69341"
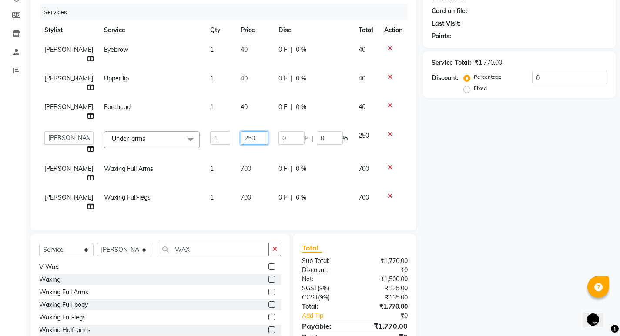
click at [244, 138] on input "250" at bounding box center [254, 137] width 27 height 13
type input "2"
type input "99"
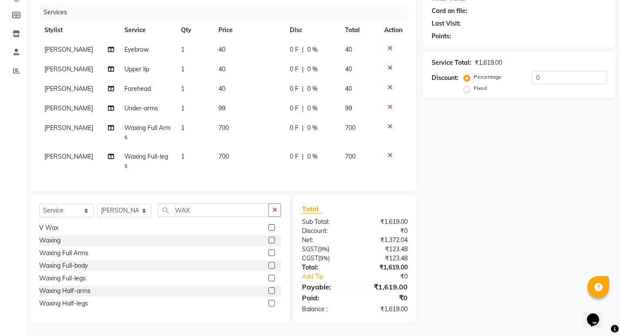
click at [246, 155] on tbody "Reshma Sultana Eyebrow 1 40 0 F | 0 % 40 Reshma Sultana Upper lip 1 40 0 F | 0 …" at bounding box center [223, 108] width 369 height 136
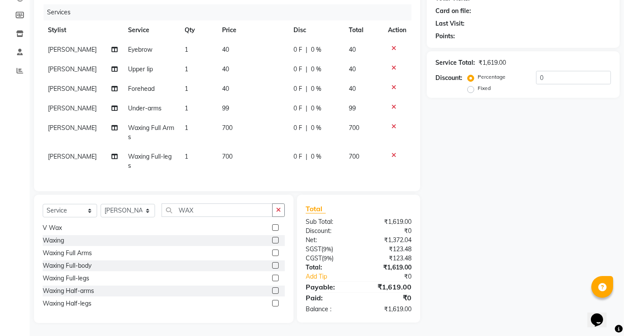
scroll to position [0, 0]
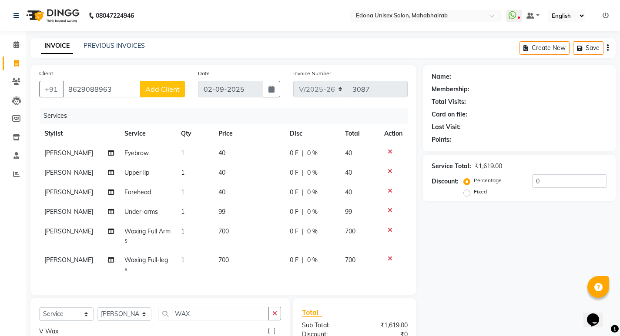
click at [176, 89] on span "Add Client" at bounding box center [162, 89] width 34 height 9
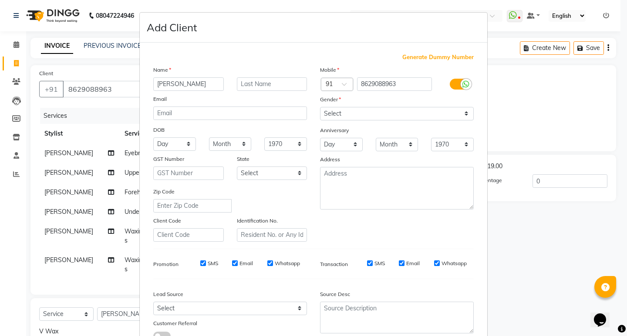
click at [155, 84] on input "sIMRAN" at bounding box center [188, 83] width 71 height 13
type input "SIMRAN"
click at [391, 114] on select "Select Male Female Other Prefer Not To Say" at bounding box center [397, 113] width 154 height 13
select select "female"
click at [320, 107] on select "Select Male Female Other Prefer Not To Say" at bounding box center [397, 113] width 154 height 13
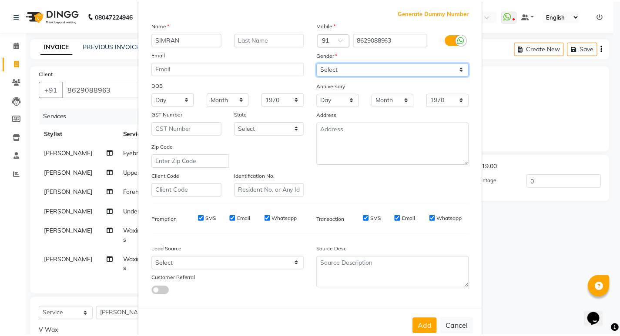
scroll to position [65, 0]
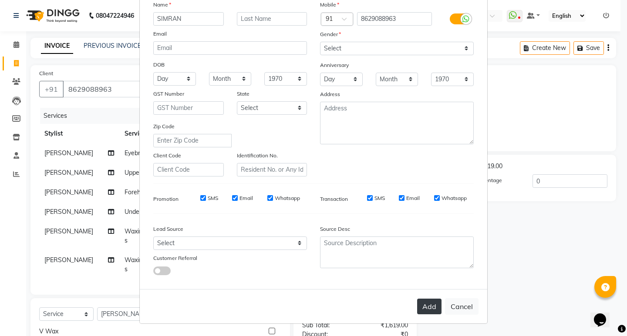
click at [428, 310] on button "Add" at bounding box center [429, 307] width 24 height 16
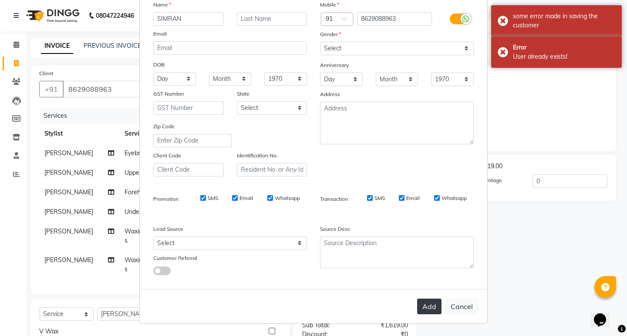
click at [424, 309] on button "Add" at bounding box center [429, 307] width 24 height 16
drag, startPoint x: 456, startPoint y: 305, endPoint x: 306, endPoint y: 271, distance: 153.0
click at [454, 304] on button "Cancel" at bounding box center [462, 307] width 34 height 17
select select
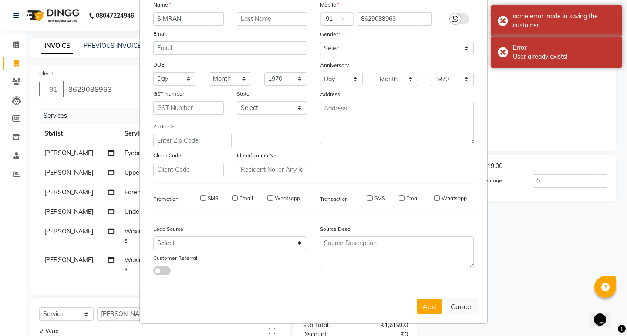
select select
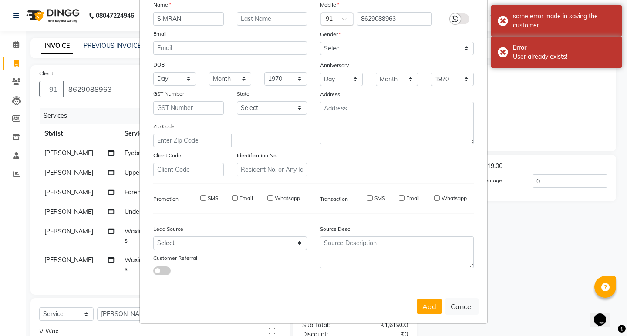
checkbox input "false"
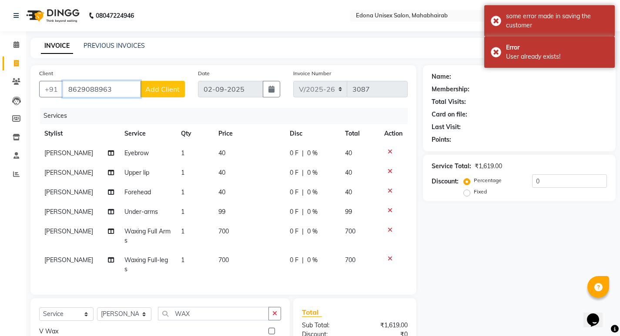
click at [125, 91] on input "8629088963" at bounding box center [102, 89] width 78 height 17
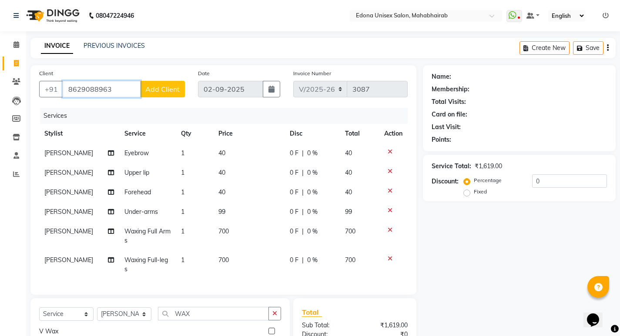
drag, startPoint x: 67, startPoint y: 89, endPoint x: 118, endPoint y: 84, distance: 51.2
click at [118, 84] on input "8629088963" at bounding box center [102, 89] width 78 height 17
click at [128, 87] on input "8629088963" at bounding box center [102, 89] width 78 height 17
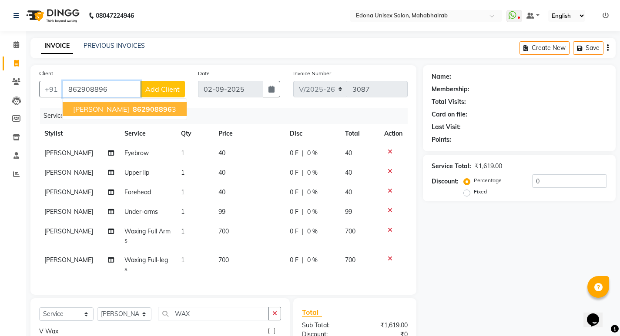
click at [120, 109] on span "SIMRAN MEHTA" at bounding box center [101, 109] width 56 height 9
type input "8629088963"
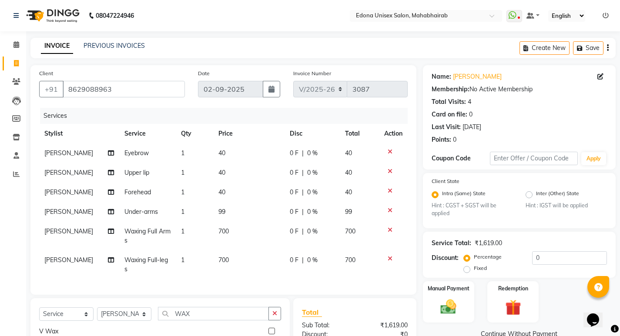
scroll to position [110, 0]
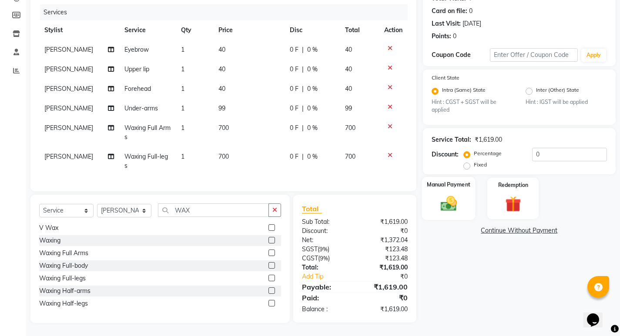
click at [459, 207] on div "Manual Payment" at bounding box center [449, 198] width 54 height 43
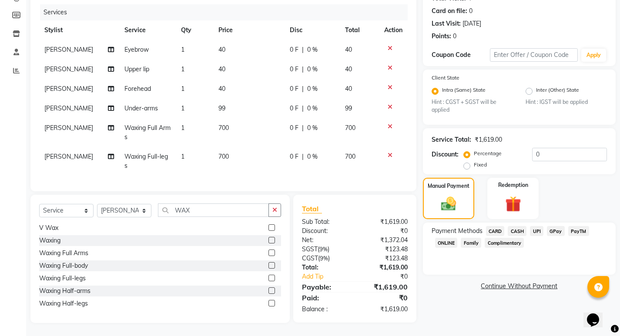
click at [531, 226] on span "UPI" at bounding box center [536, 231] width 13 height 10
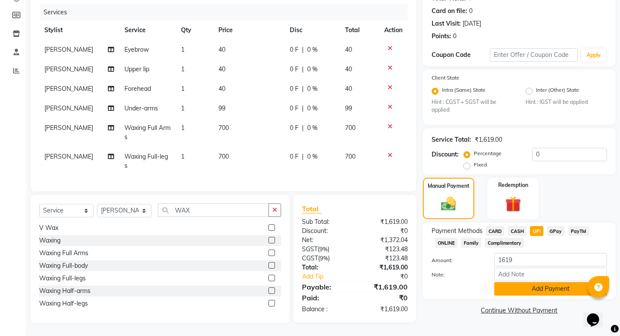
click at [541, 283] on button "Add Payment" at bounding box center [550, 289] width 113 height 13
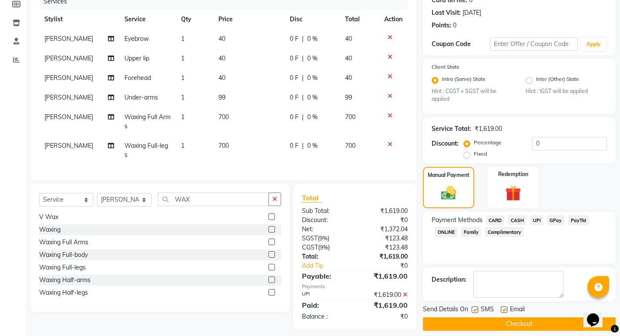
scroll to position [128, 0]
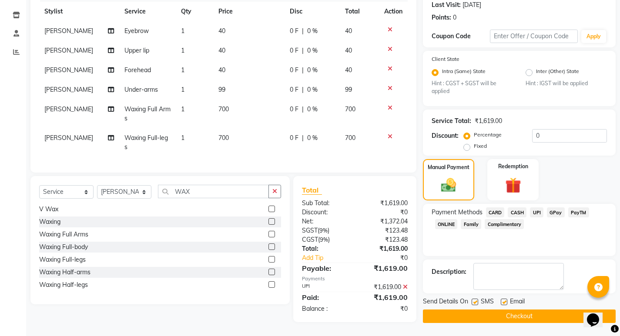
click at [522, 313] on button "Checkout" at bounding box center [519, 316] width 193 height 13
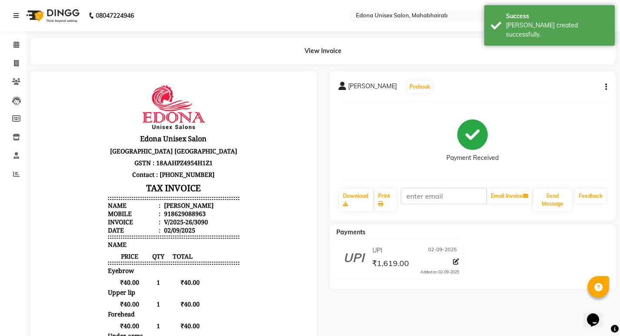
scroll to position [7, 0]
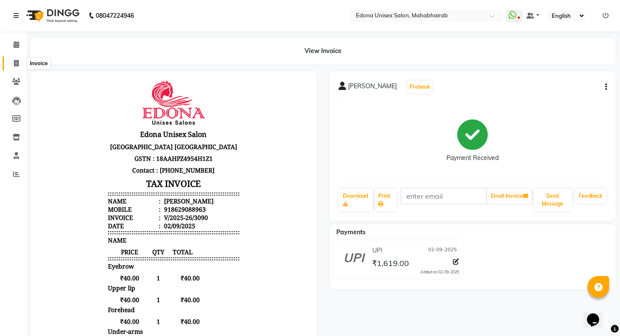
click at [13, 62] on span at bounding box center [16, 64] width 15 height 10
select select "service"
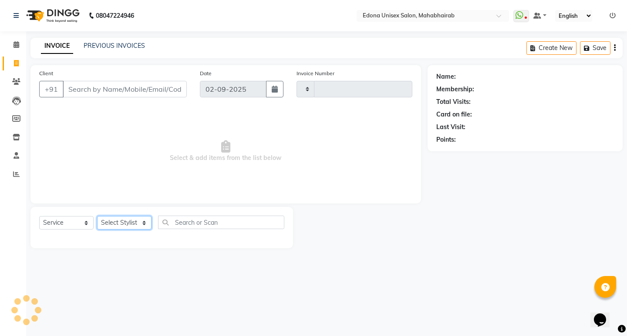
click at [138, 221] on select "Select Stylist" at bounding box center [124, 222] width 54 height 13
select select "5393"
type input "3091"
select select "47303"
click at [97, 216] on select "Select Stylist Admin Anju Sonar Bir Basumtary Bishal Bharma Hemen Daimari Hombr…" at bounding box center [124, 222] width 54 height 13
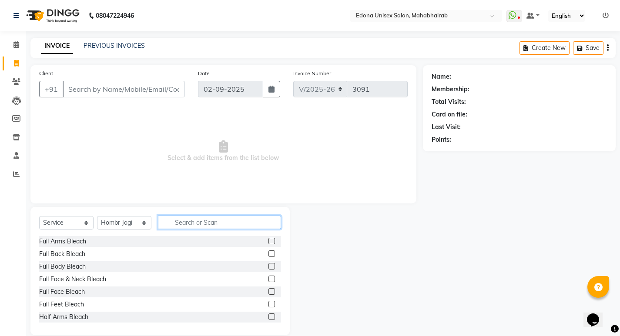
click at [187, 227] on input "text" at bounding box center [219, 222] width 123 height 13
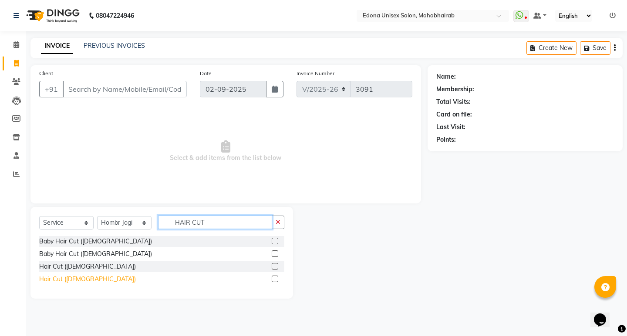
type input "HAIR CUT"
click at [79, 279] on div "Hair Cut (Ladies)" at bounding box center [87, 279] width 97 height 9
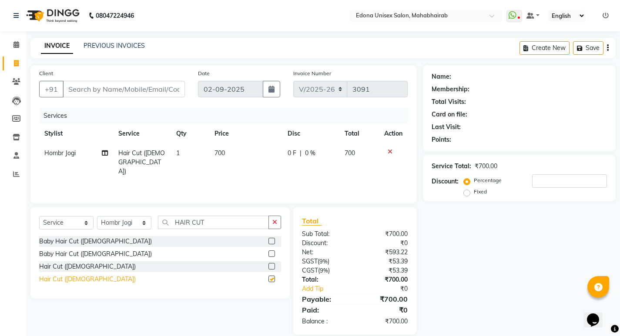
checkbox input "false"
click at [236, 222] on input "HAIR CUT" at bounding box center [213, 222] width 111 height 13
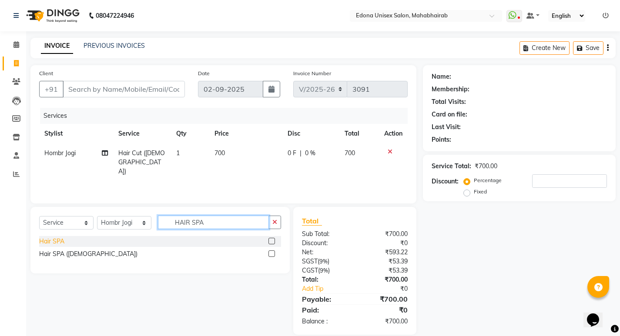
type input "HAIR SPA"
click at [49, 243] on div "Hair SPA" at bounding box center [51, 241] width 25 height 9
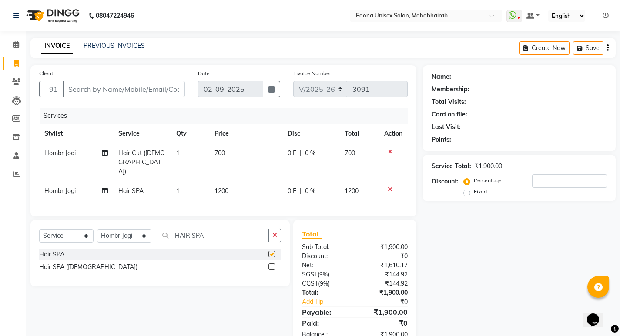
checkbox input "false"
click at [223, 153] on span "700" at bounding box center [220, 153] width 10 height 8
select select "47303"
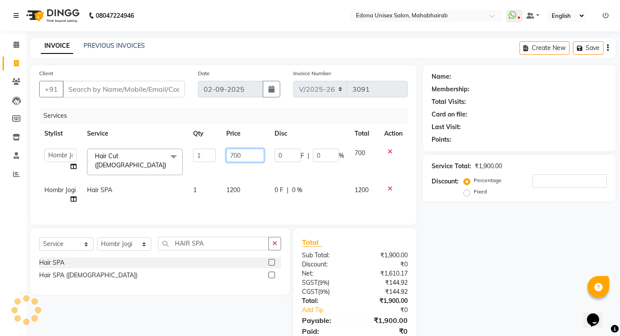
drag, startPoint x: 237, startPoint y: 155, endPoint x: 246, endPoint y: 155, distance: 8.3
click at [238, 155] on input "700" at bounding box center [245, 155] width 38 height 13
type input "500"
click at [246, 181] on td "1200" at bounding box center [245, 195] width 48 height 29
select select "47303"
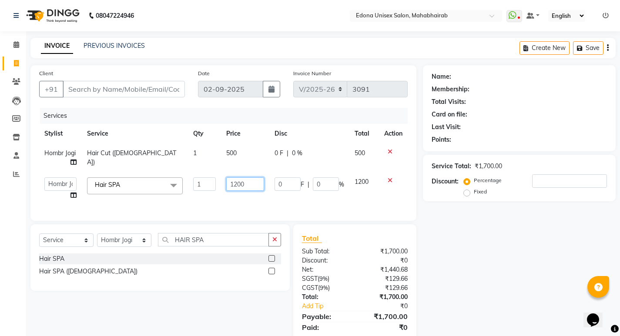
drag, startPoint x: 240, startPoint y: 185, endPoint x: 251, endPoint y: 182, distance: 11.8
click at [243, 185] on input "1200" at bounding box center [245, 184] width 38 height 13
click at [251, 182] on input "1200" at bounding box center [245, 184] width 38 height 13
type input "1000"
click at [259, 198] on div "Client +91 Date 02-09-2025 Invoice Number V/2025 V/2025-26 3091 Services Stylis…" at bounding box center [223, 143] width 386 height 156
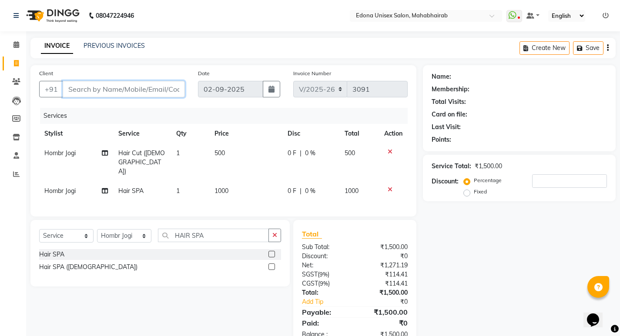
click at [152, 88] on input "Client" at bounding box center [124, 89] width 122 height 17
type input "7"
type input "0"
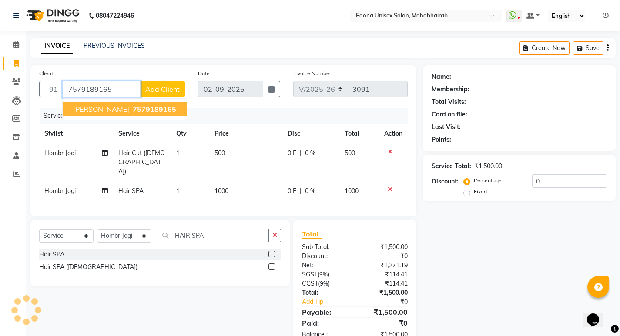
type input "7579189165"
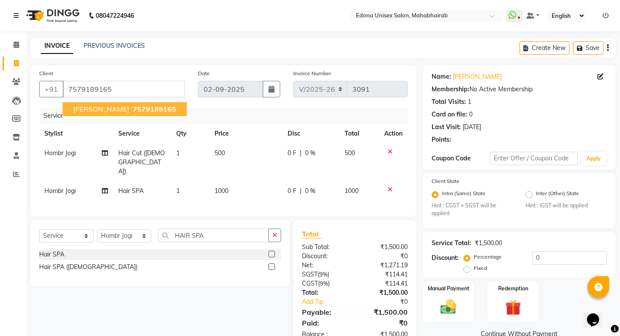
click at [133, 110] on span "7579189165" at bounding box center [155, 109] width 44 height 9
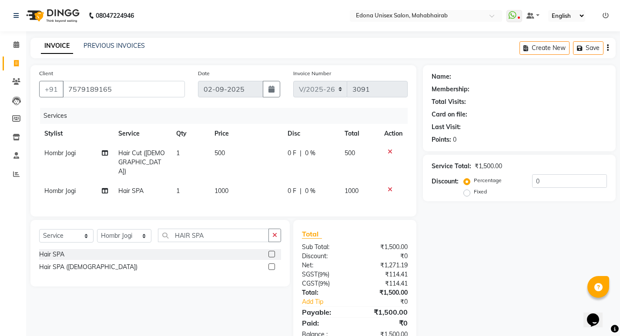
scroll to position [13, 0]
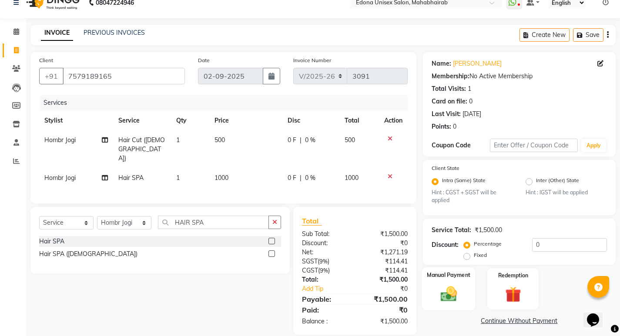
click at [460, 285] on img at bounding box center [448, 294] width 27 height 19
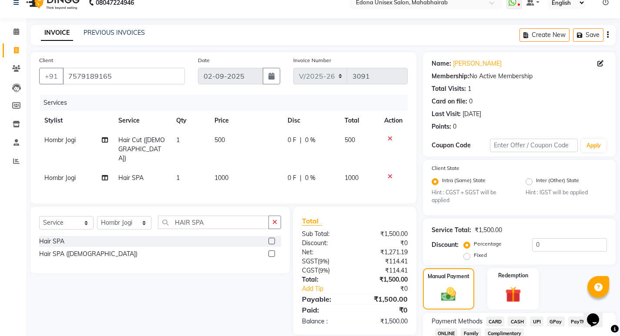
scroll to position [73, 0]
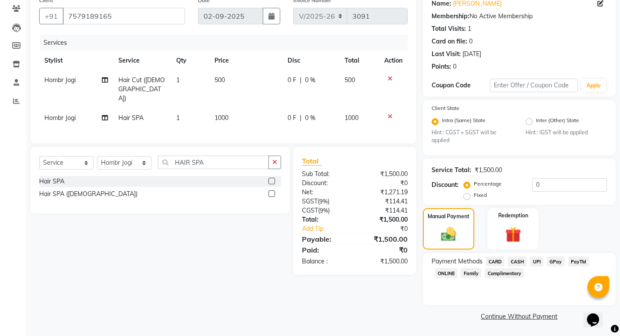
click at [534, 264] on span "UPI" at bounding box center [536, 262] width 13 height 10
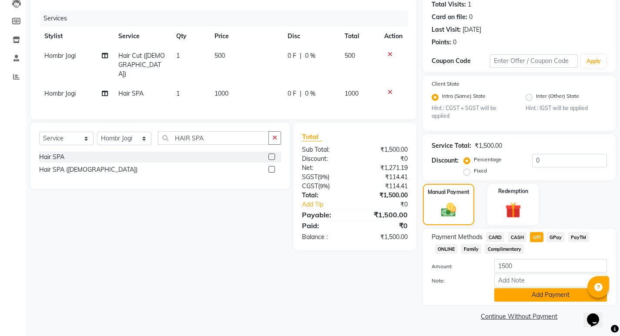
click at [538, 302] on button "Add Payment" at bounding box center [550, 295] width 113 height 13
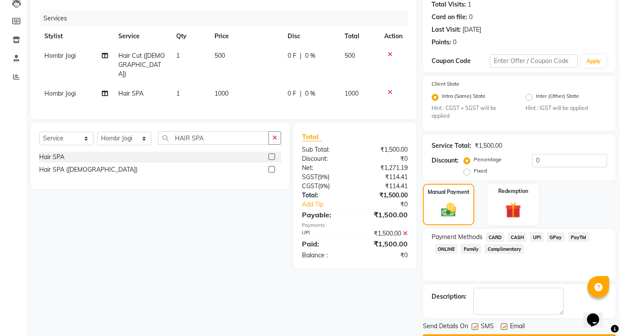
scroll to position [122, 0]
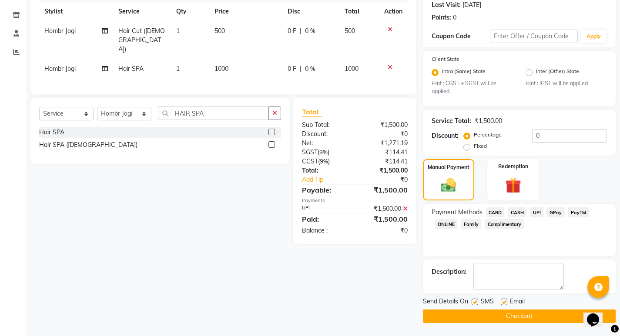
click at [506, 312] on button "Checkout" at bounding box center [519, 316] width 193 height 13
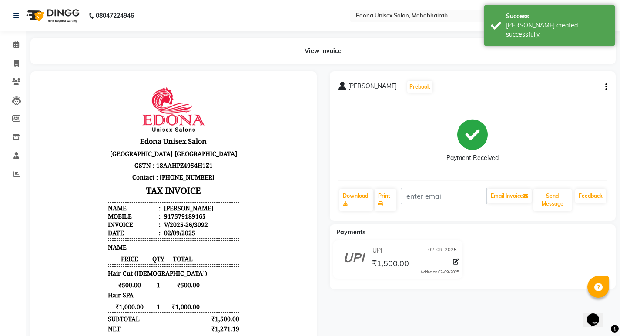
click at [261, 174] on body "Edona Unisex Salon Puruwa Road Mahabhairab Tezpur Assam GSTN : 18AAHPZ4954H1Z1 …" at bounding box center [174, 245] width 262 height 323
click at [18, 64] on icon at bounding box center [16, 63] width 5 height 7
select select "service"
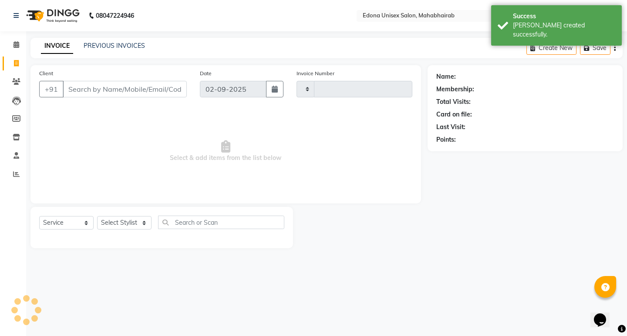
type input "3093"
select select "5393"
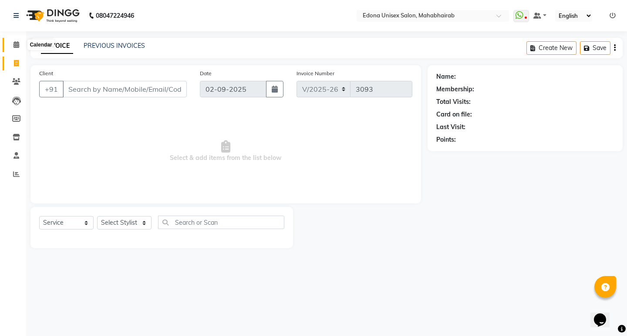
click at [16, 42] on icon at bounding box center [16, 44] width 6 height 7
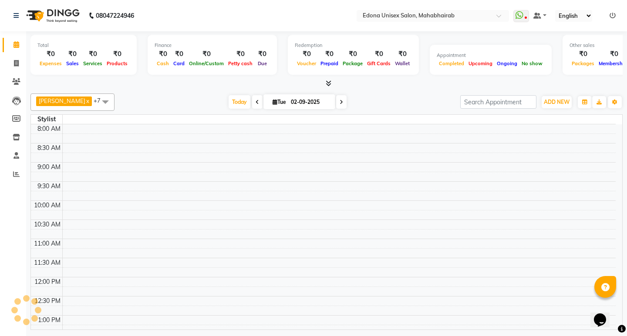
click at [416, 102] on div "Today Tue 02-09-2025" at bounding box center [287, 102] width 337 height 13
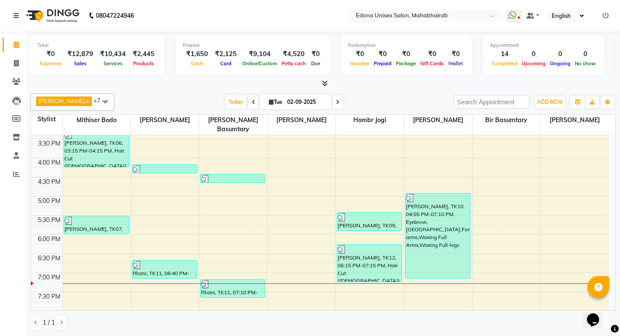
scroll to position [295, 0]
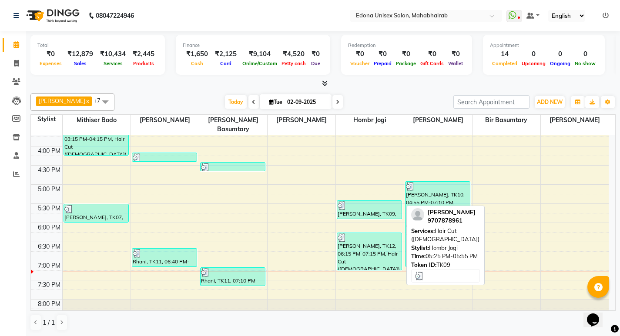
click at [362, 201] on div "[PERSON_NAME], TK09, 05:25 PM-05:55 PM, Hair Cut ([DEMOGRAPHIC_DATA])" at bounding box center [369, 210] width 64 height 18
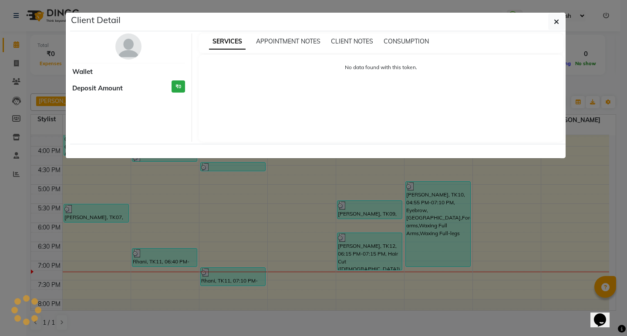
select select "3"
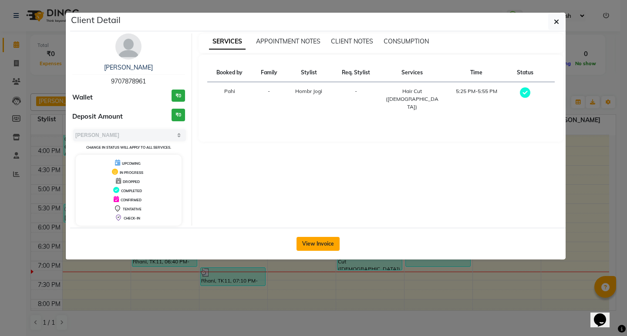
click at [323, 246] on button "View Invoice" at bounding box center [317, 244] width 43 height 14
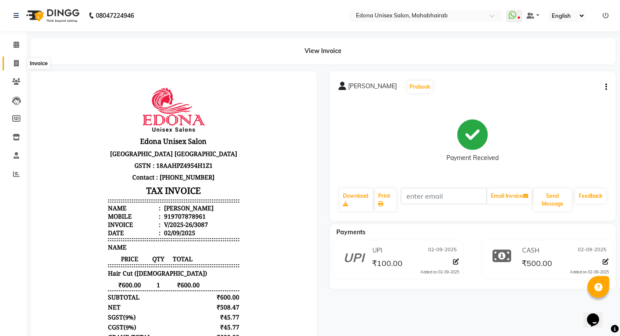
click at [17, 65] on icon at bounding box center [16, 63] width 5 height 7
select select "service"
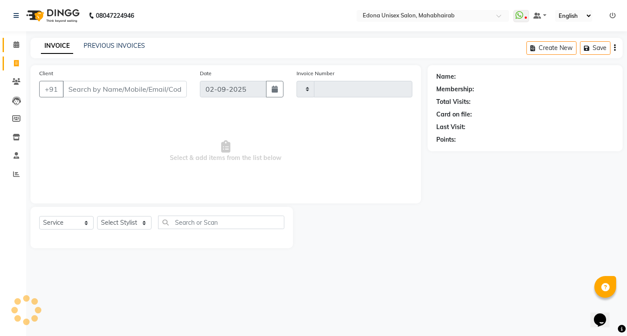
type input "3093"
select select "5393"
click at [18, 45] on icon at bounding box center [16, 44] width 6 height 7
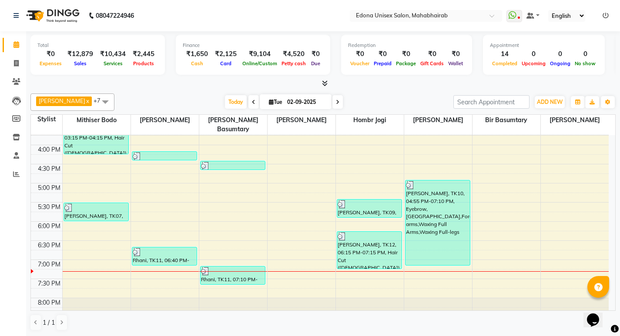
scroll to position [313, 0]
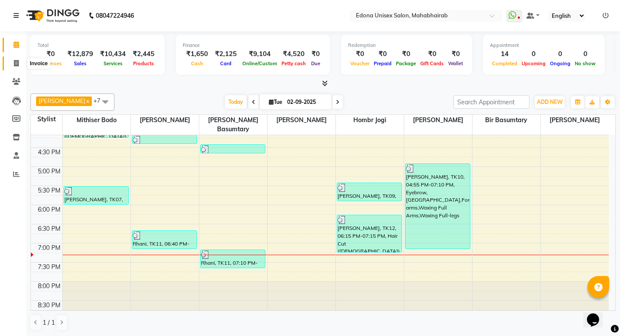
click at [15, 62] on icon at bounding box center [16, 63] width 5 height 7
select select "service"
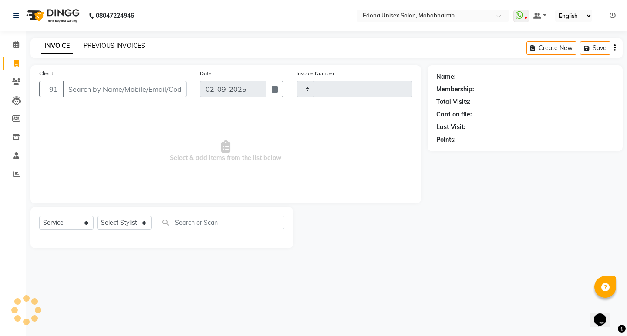
click at [126, 45] on link "PREVIOUS INVOICES" at bounding box center [114, 46] width 61 height 8
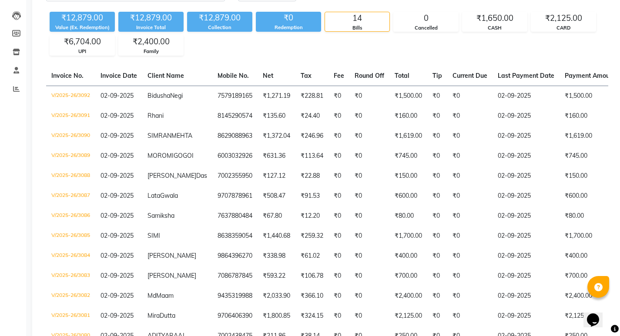
scroll to position [93, 0]
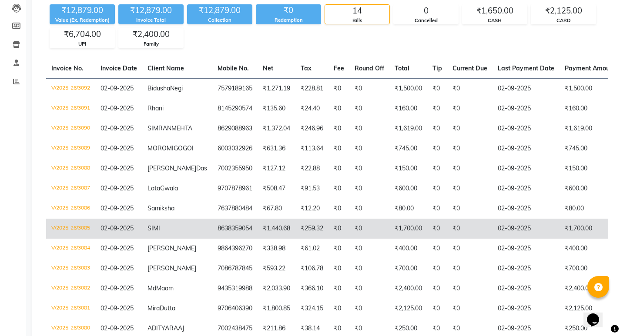
click at [390, 239] on td "₹1,700.00" at bounding box center [409, 229] width 38 height 20
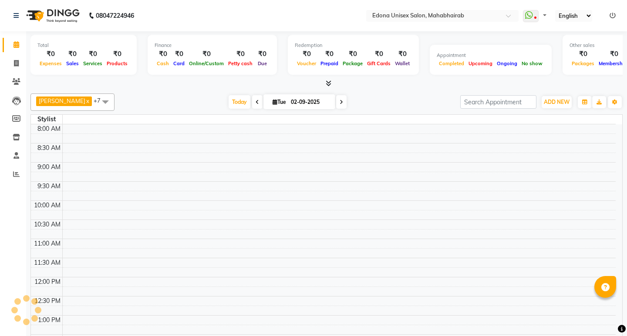
select select "en"
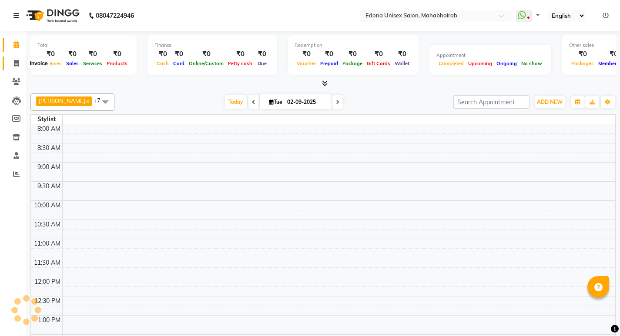
click at [19, 62] on span at bounding box center [16, 64] width 15 height 10
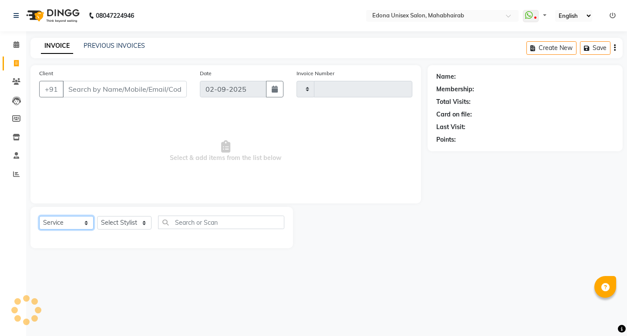
click at [84, 222] on select "Select Service Product Membership Package Voucher Prepaid Gift Card" at bounding box center [66, 222] width 54 height 13
select select "product"
click at [39, 216] on select "Select Service Product Membership Package Voucher Prepaid Gift Card" at bounding box center [66, 222] width 54 height 13
click at [149, 221] on select "Select Stylist" at bounding box center [124, 222] width 54 height 13
click at [138, 220] on select "Select Stylist" at bounding box center [124, 222] width 54 height 13
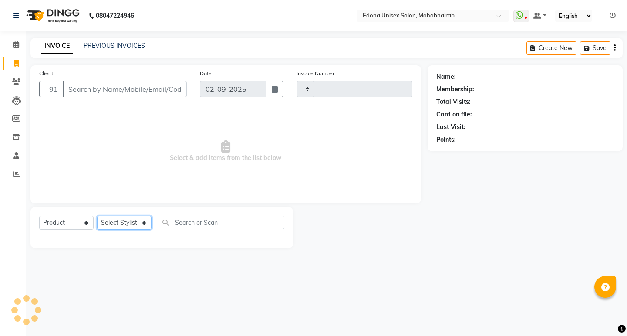
click at [140, 225] on select "Select Stylist" at bounding box center [124, 222] width 54 height 13
type input "3089"
select select "5393"
click at [138, 222] on select "Select Stylist" at bounding box center [124, 222] width 54 height 13
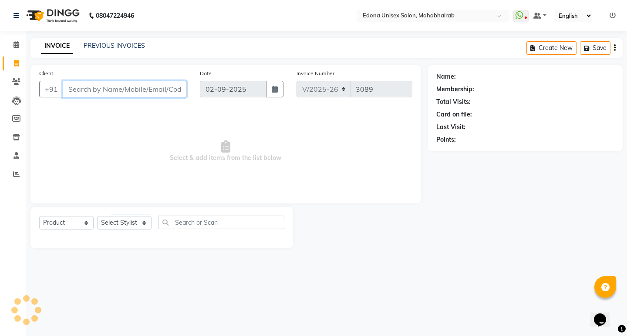
click at [154, 88] on input "Client" at bounding box center [125, 89] width 124 height 17
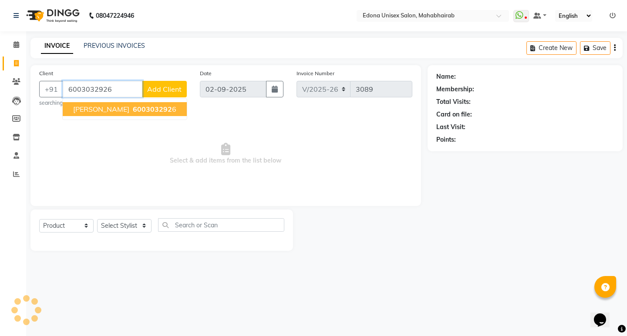
type input "6003032926"
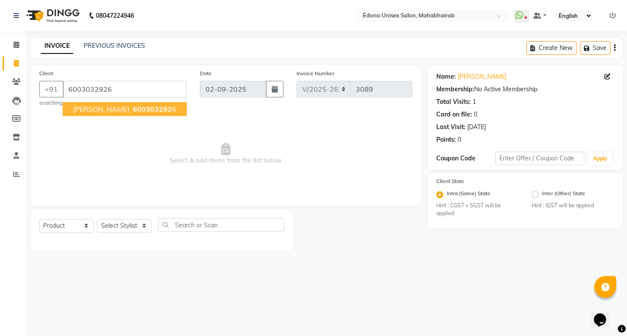
click at [125, 112] on span "MOROMI GOGOI" at bounding box center [101, 109] width 56 height 9
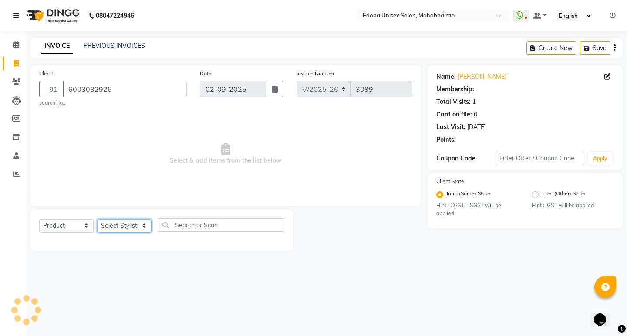
click at [146, 226] on select "Select Stylist Admin Anju Sonar Bir Basumtary [PERSON_NAME] [PERSON_NAME] Hombr…" at bounding box center [124, 225] width 54 height 13
select select "79237"
click at [97, 219] on select "Select Stylist Admin Anju Sonar Bir Basumtary [PERSON_NAME] [PERSON_NAME] Hombr…" at bounding box center [124, 225] width 54 height 13
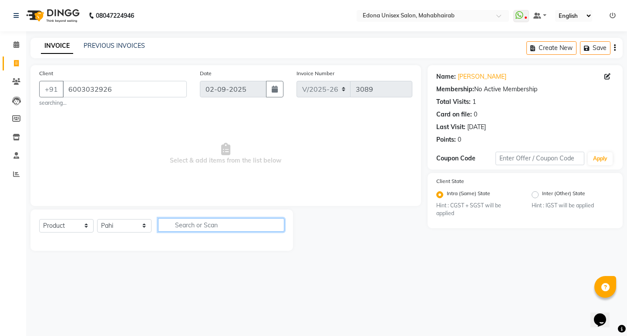
click at [215, 225] on input "text" at bounding box center [221, 225] width 126 height 13
type input "L"
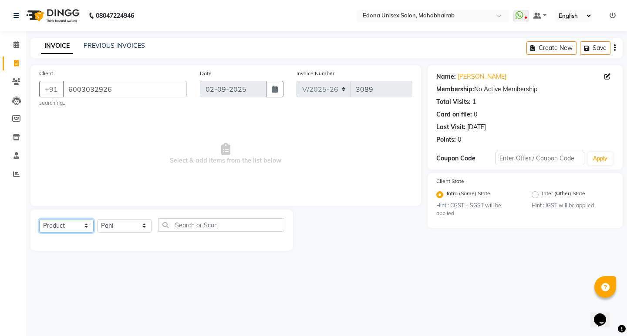
click at [75, 227] on select "Select Service Product Membership Package Voucher Prepaid Gift Card" at bounding box center [66, 225] width 54 height 13
click at [39, 219] on select "Select Service Product Membership Package Voucher Prepaid Gift Card" at bounding box center [66, 225] width 54 height 13
drag, startPoint x: 84, startPoint y: 224, endPoint x: 83, endPoint y: 230, distance: 5.7
click at [84, 224] on select "Select Service Product Membership Package Voucher Prepaid Gift Card" at bounding box center [66, 225] width 54 height 13
click at [39, 219] on select "Select Service Product Membership Package Voucher Prepaid Gift Card" at bounding box center [66, 225] width 54 height 13
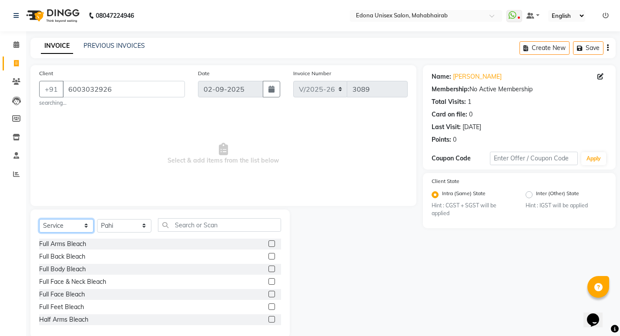
click at [77, 222] on select "Select Service Product Membership Package Voucher Prepaid Gift Card" at bounding box center [66, 225] width 54 height 13
select select "product"
click at [39, 219] on select "Select Service Product Membership Package Voucher Prepaid Gift Card" at bounding box center [66, 225] width 54 height 13
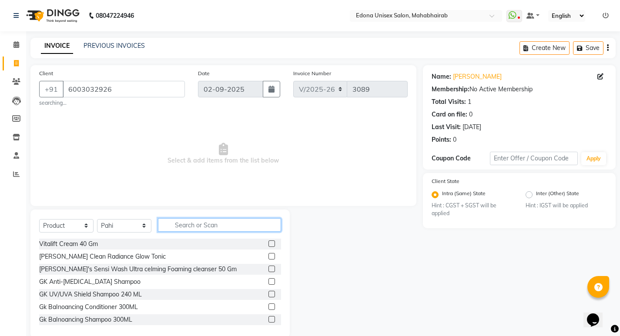
click at [229, 226] on input "text" at bounding box center [219, 225] width 123 height 13
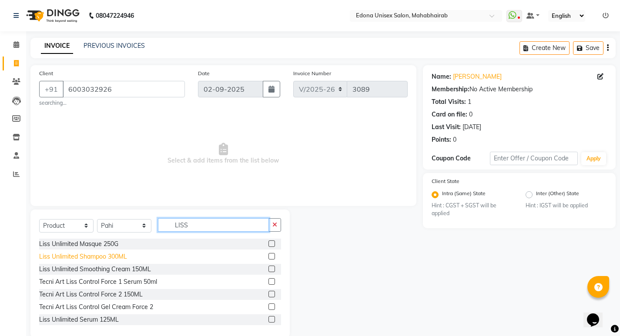
type input "LISS"
click at [124, 259] on div "Liss Unlimited Shampoo 300ML" at bounding box center [83, 256] width 88 height 9
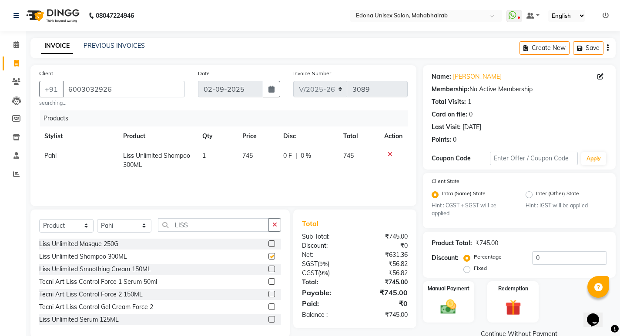
checkbox input "false"
click at [451, 299] on img at bounding box center [448, 307] width 27 height 19
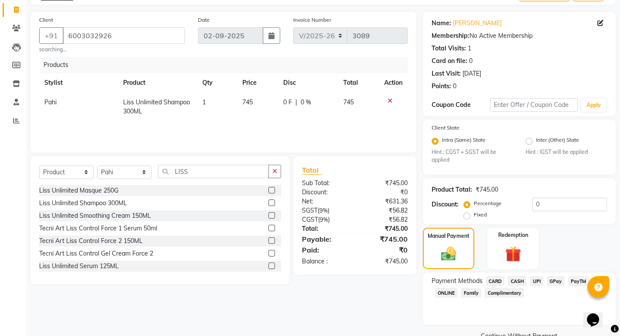
scroll to position [73, 0]
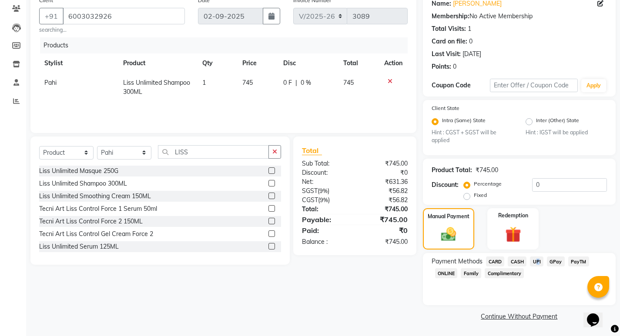
click at [538, 257] on span "UPI" at bounding box center [536, 262] width 13 height 10
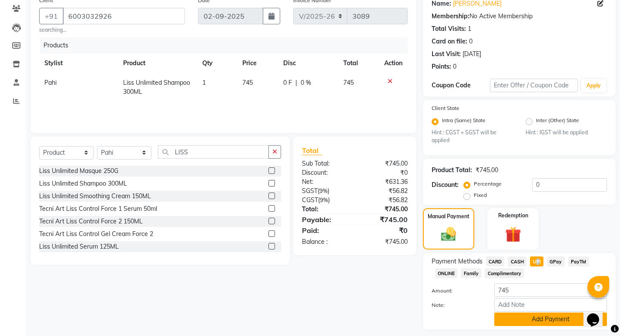
click at [538, 323] on button "Add Payment" at bounding box center [550, 319] width 113 height 13
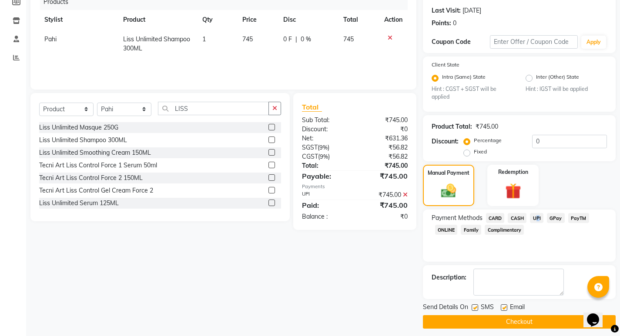
scroll to position [122, 0]
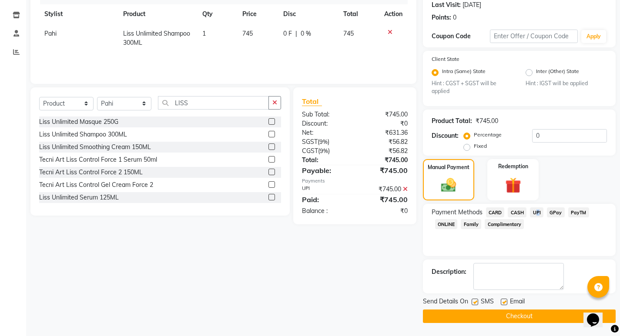
click at [509, 320] on button "Checkout" at bounding box center [519, 316] width 193 height 13
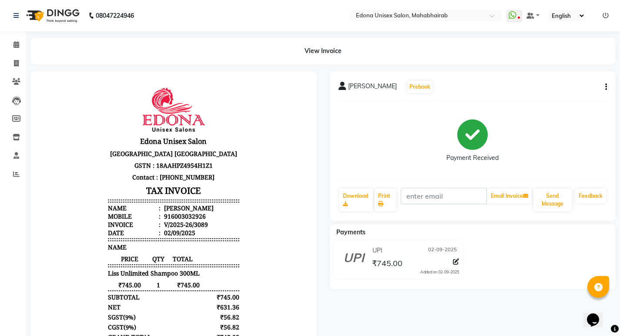
click at [605, 85] on button "button" at bounding box center [604, 87] width 5 height 9
click at [581, 80] on div "Edit Item Staff" at bounding box center [572, 81] width 42 height 11
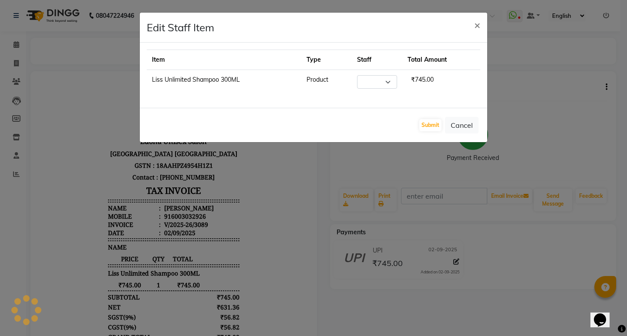
select select "79237"
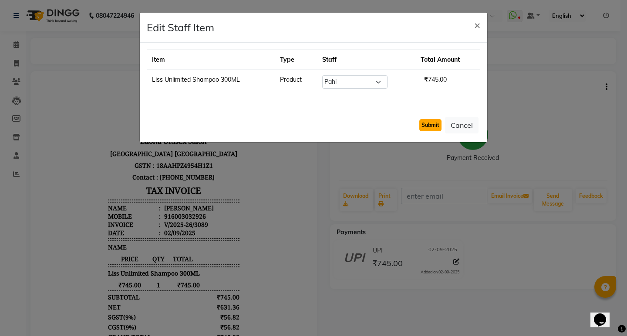
click at [434, 128] on button "Submit" at bounding box center [430, 125] width 22 height 12
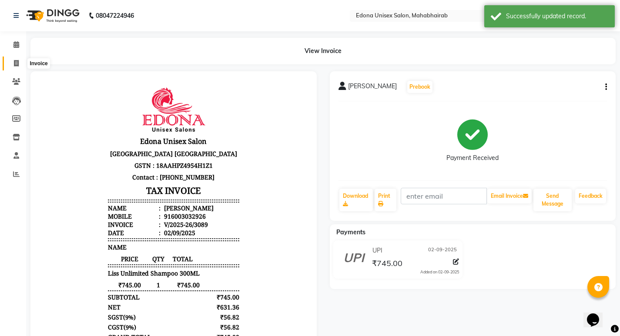
click at [17, 63] on icon at bounding box center [16, 63] width 5 height 7
select select "service"
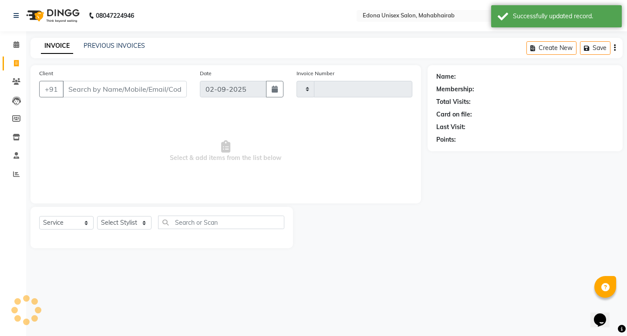
type input "3090"
select select "5393"
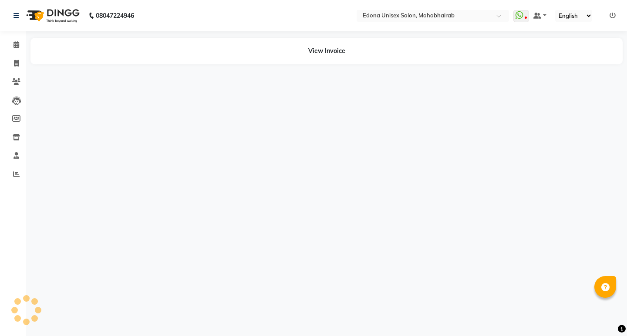
select select "en"
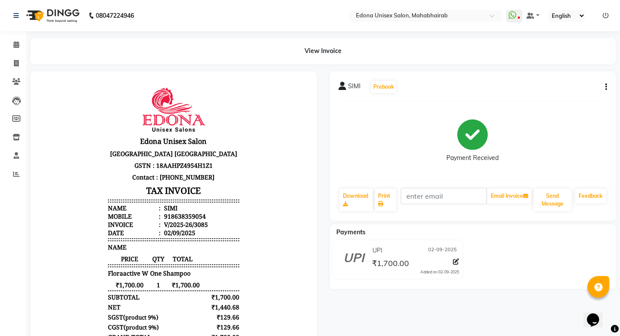
click at [604, 87] on button "button" at bounding box center [604, 87] width 5 height 9
click at [567, 87] on div "Edit Item Staff" at bounding box center [572, 81] width 42 height 11
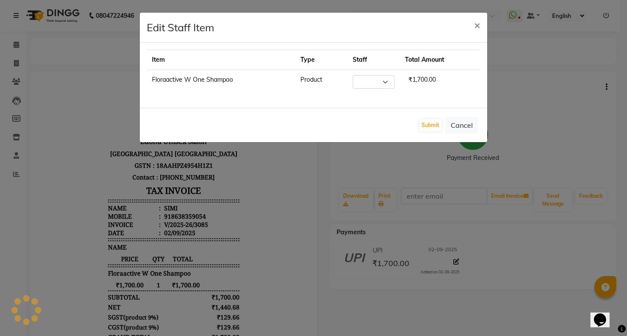
select select "47303"
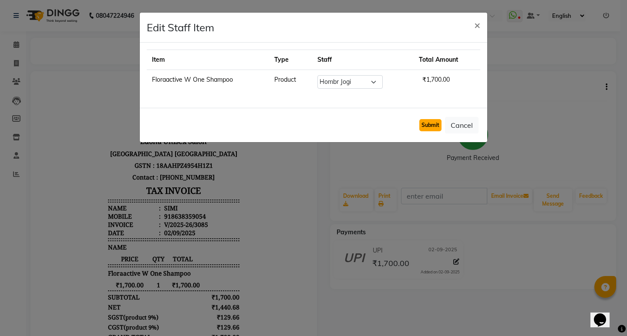
click at [434, 121] on button "Submit" at bounding box center [430, 125] width 22 height 12
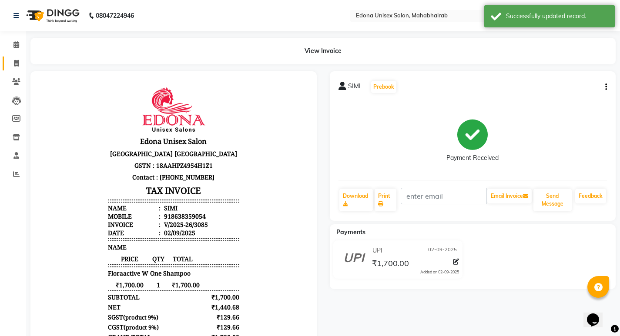
click at [17, 67] on link "Invoice" at bounding box center [13, 64] width 21 height 14
select select "service"
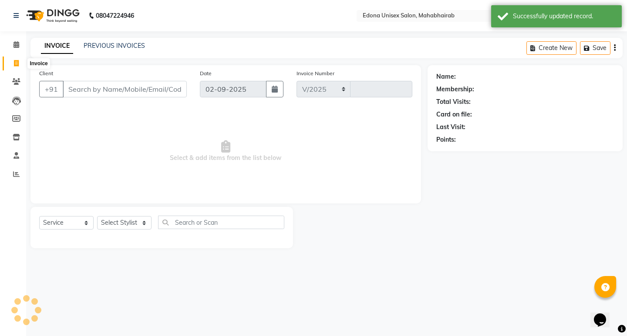
select select "5393"
type input "3093"
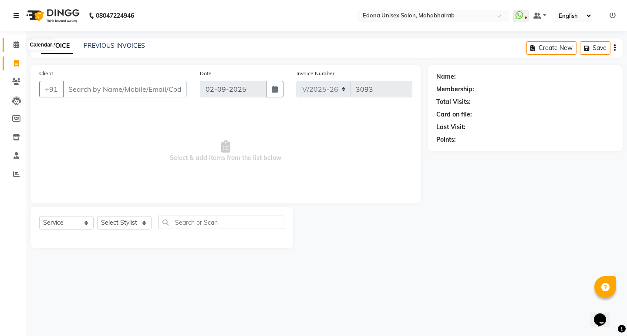
click at [17, 42] on icon at bounding box center [16, 44] width 6 height 7
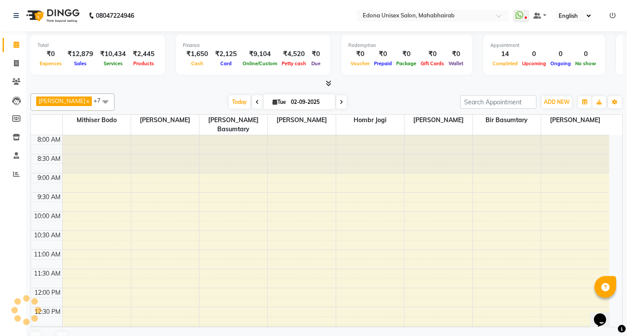
click at [157, 84] on div at bounding box center [326, 83] width 592 height 9
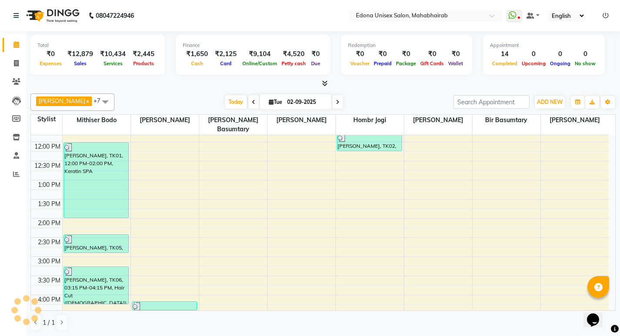
scroll to position [148, 0]
